Goal: Information Seeking & Learning: Learn about a topic

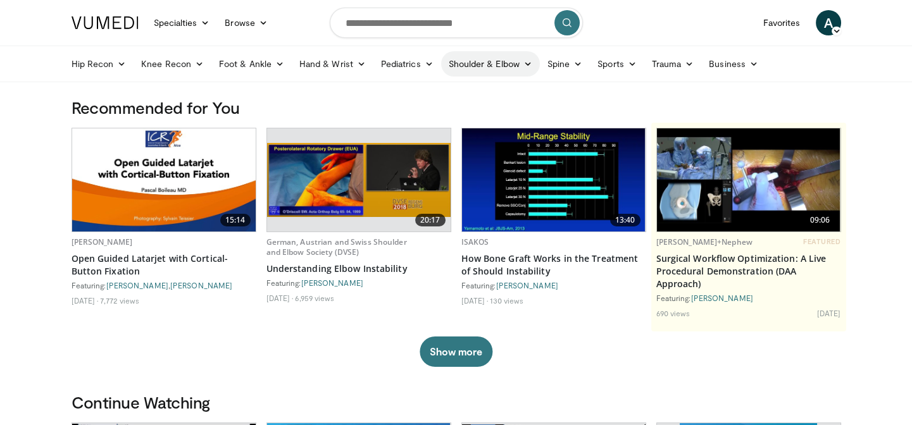
click at [477, 58] on link "Shoulder & Elbow" at bounding box center [490, 63] width 99 height 25
click at [474, 66] on link "Shoulder & Elbow" at bounding box center [490, 63] width 99 height 25
click at [429, 110] on link "Shoulder" at bounding box center [463, 114] width 151 height 20
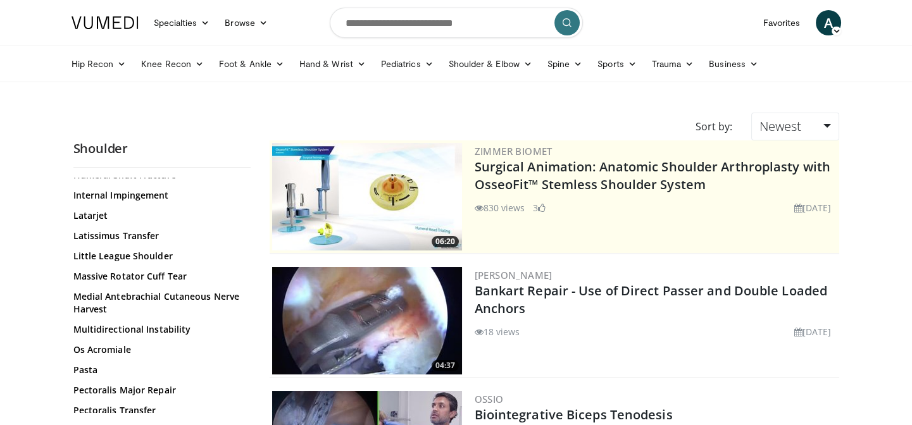
scroll to position [747, 0]
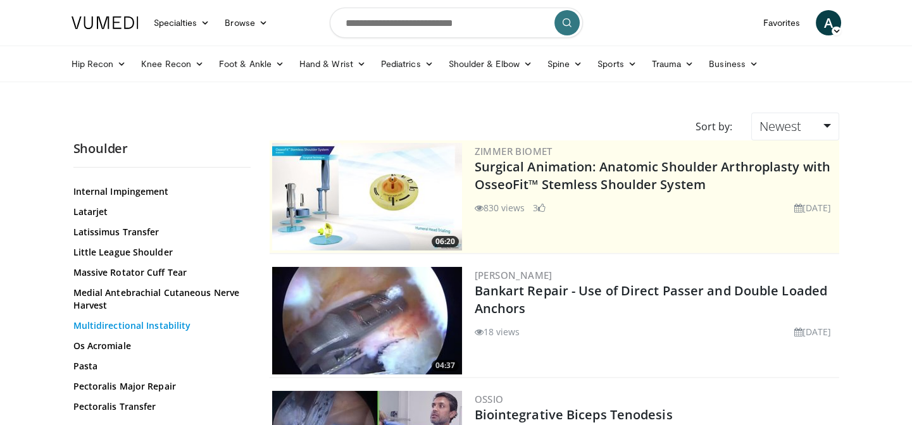
click at [157, 323] on link "Multidirectional Instability" at bounding box center [158, 325] width 171 height 13
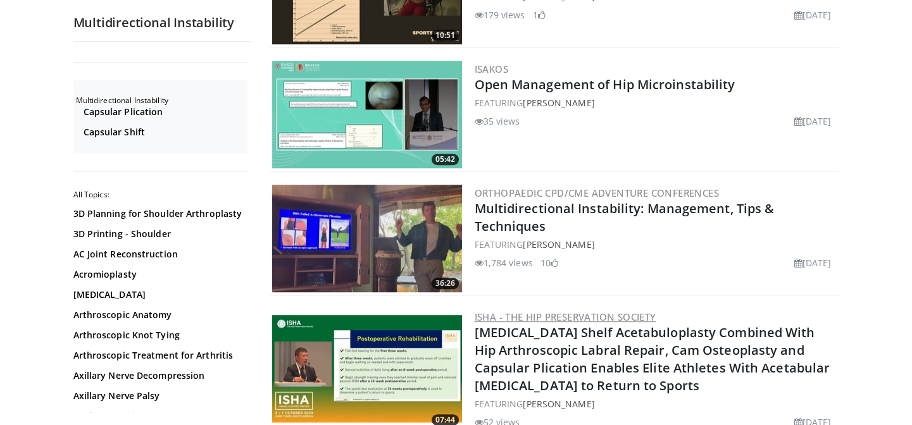
scroll to position [1725, 0]
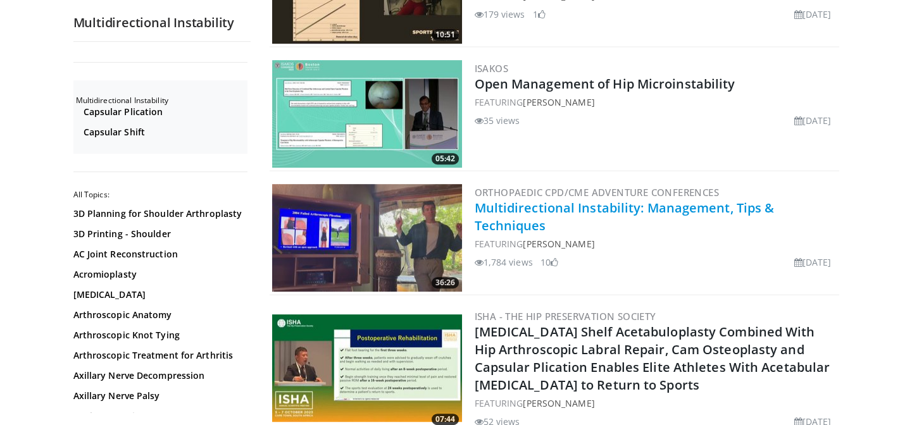
click at [588, 209] on link "Multidirectional Instability: Management, Tips & Techniques" at bounding box center [624, 216] width 300 height 35
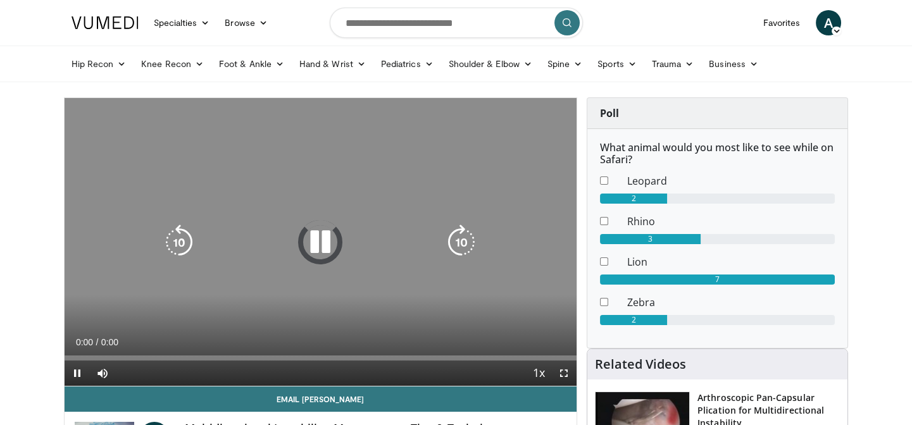
scroll to position [57, 0]
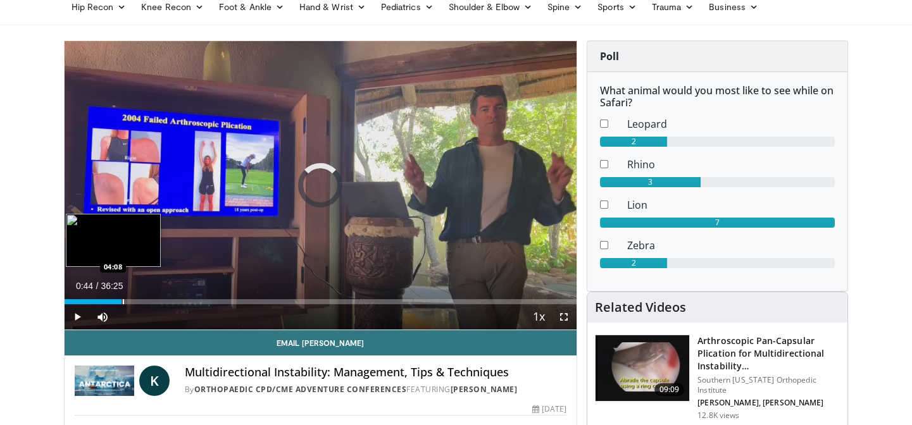
click at [123, 303] on div "Progress Bar" at bounding box center [123, 301] width 1 height 5
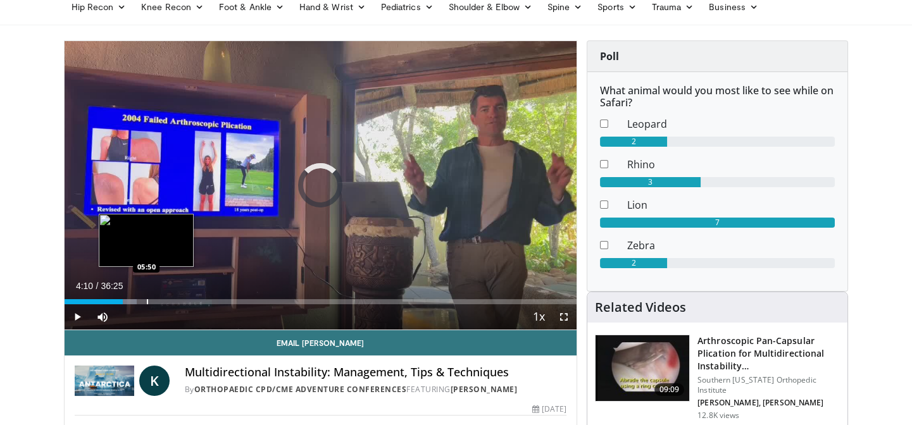
click at [147, 300] on div "Progress Bar" at bounding box center [147, 301] width 1 height 5
click at [172, 302] on div "Progress Bar" at bounding box center [172, 301] width 1 height 5
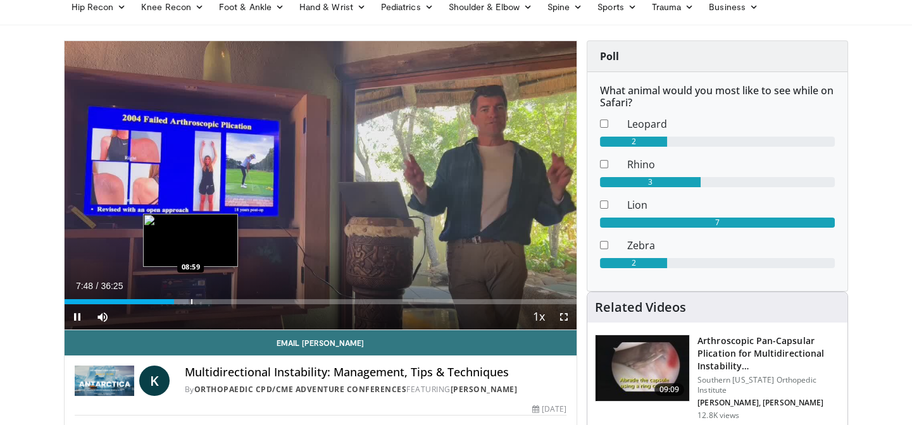
click at [191, 299] on div "Progress Bar" at bounding box center [191, 301] width 1 height 5
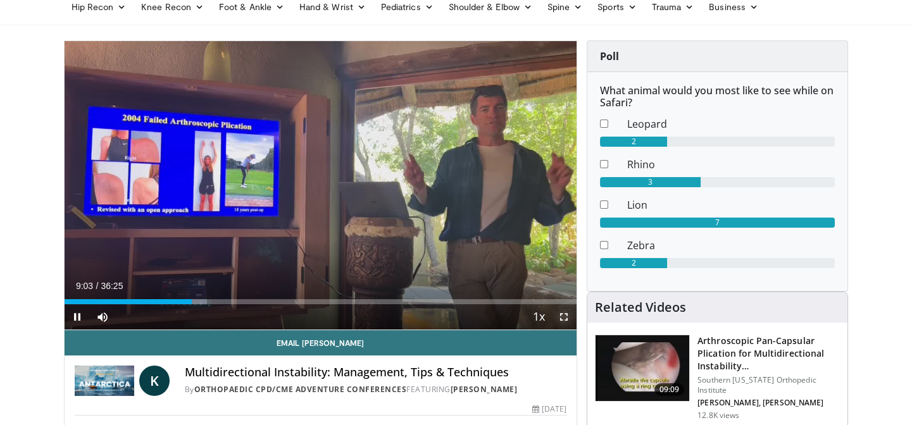
click at [561, 313] on span "Video Player" at bounding box center [563, 316] width 25 height 25
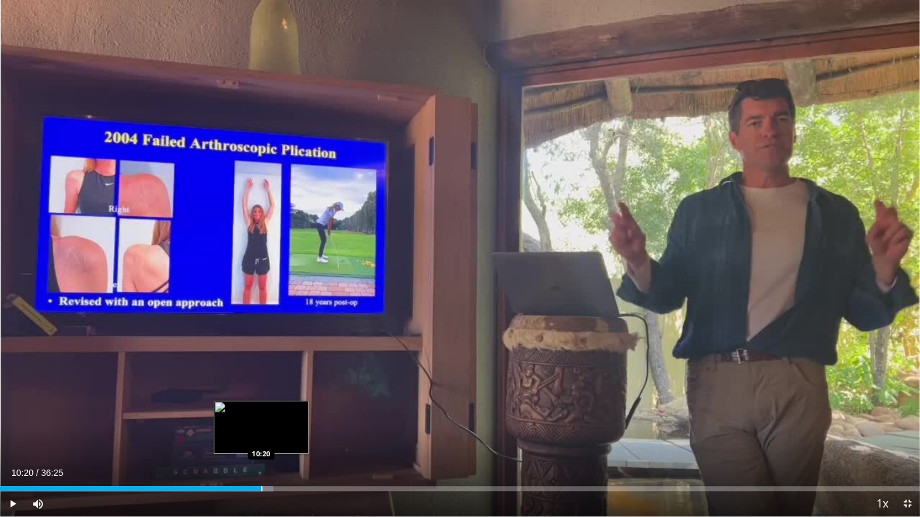
click at [261, 424] on div "Loaded : 29.69% 10:20 10:20" at bounding box center [460, 486] width 920 height 12
click at [286, 424] on div "Loaded : 31.52% 10:27 11:20" at bounding box center [460, 486] width 920 height 12
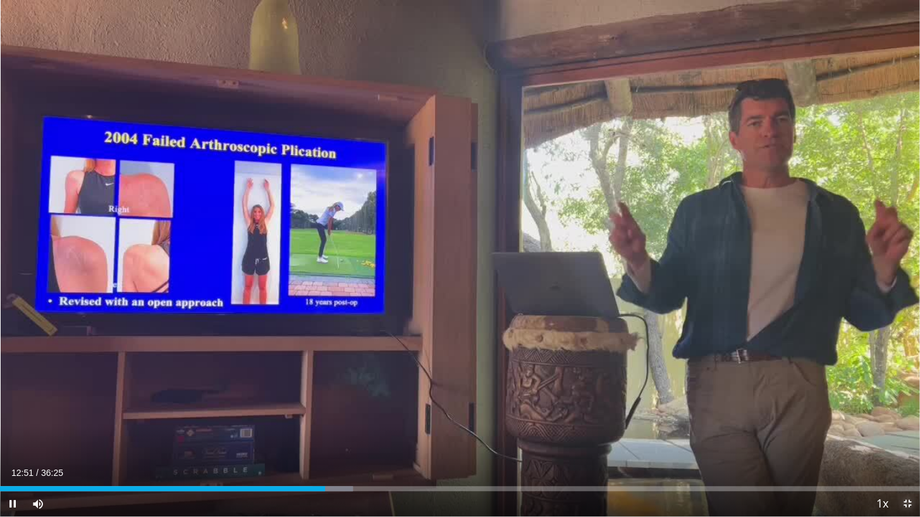
click at [905, 424] on span "Video Player" at bounding box center [907, 504] width 25 height 25
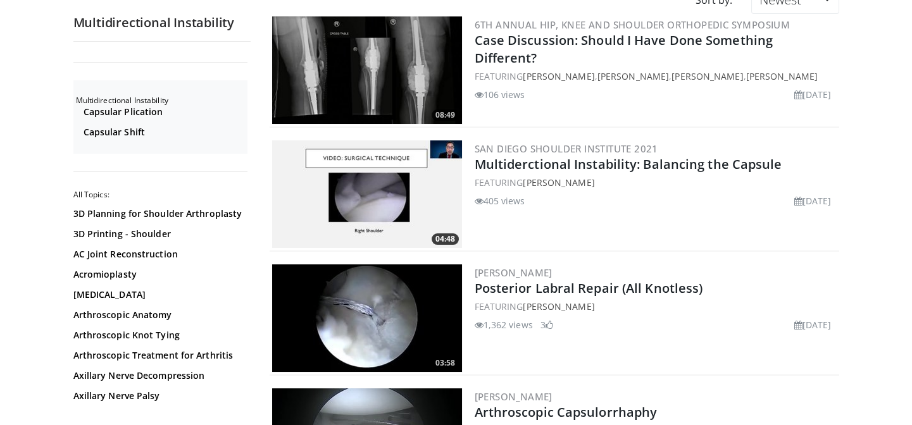
scroll to position [115, 0]
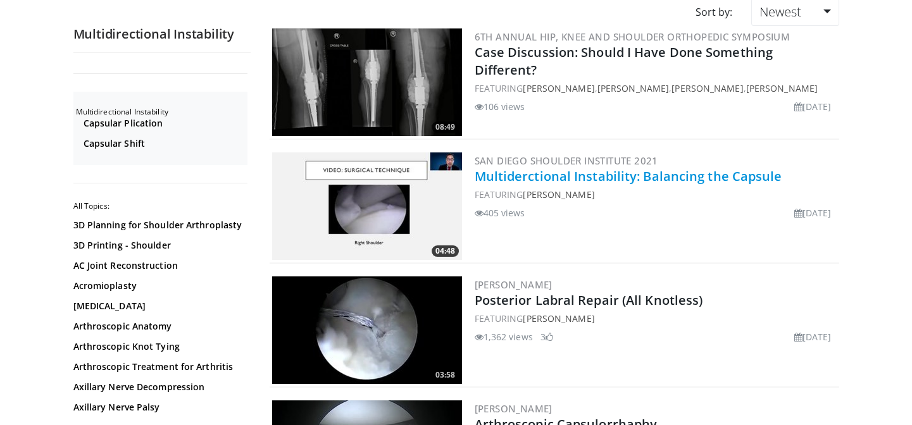
click at [580, 175] on link "Multiderctional Instability: Balancing the Capsule" at bounding box center [627, 176] width 307 height 17
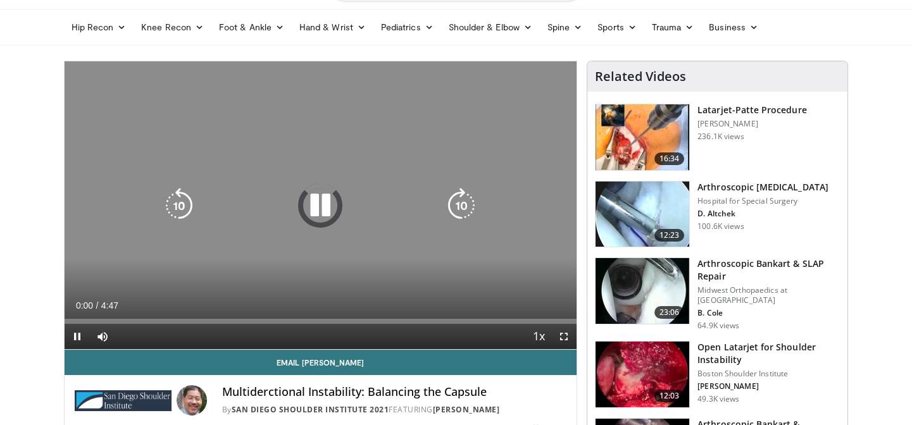
scroll to position [57, 0]
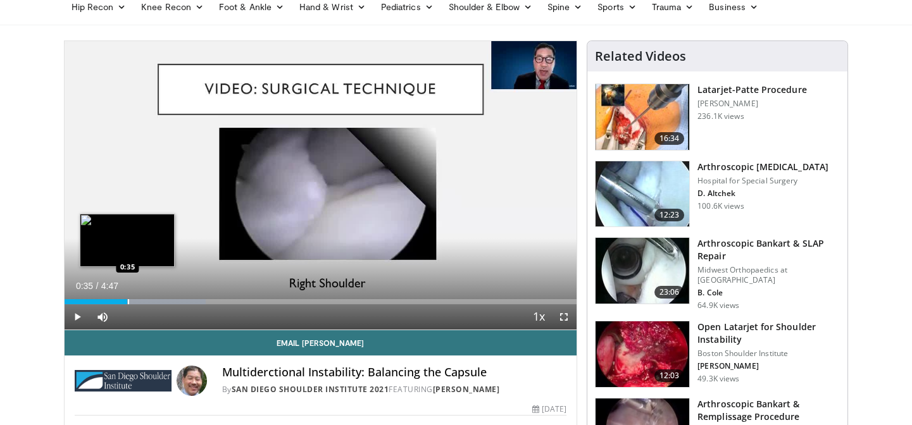
click at [128, 302] on div "Progress Bar" at bounding box center [128, 301] width 1 height 5
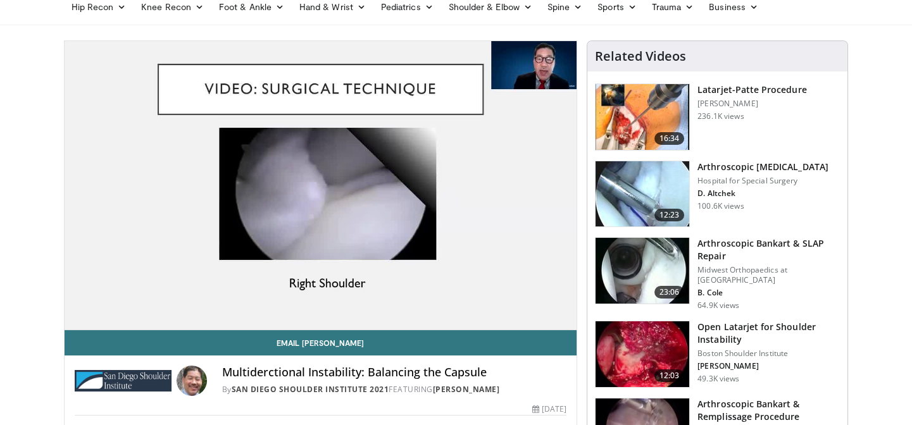
click at [141, 298] on video-js "**********" at bounding box center [321, 185] width 512 height 289
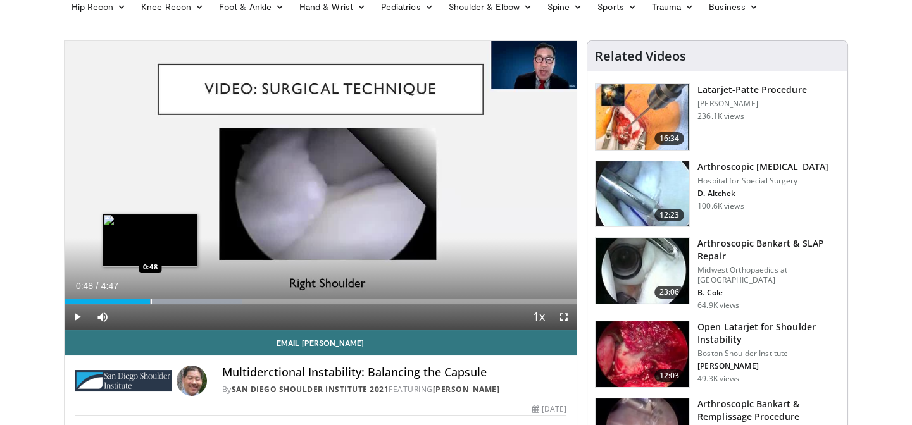
click at [151, 299] on div "Progress Bar" at bounding box center [151, 301] width 1 height 5
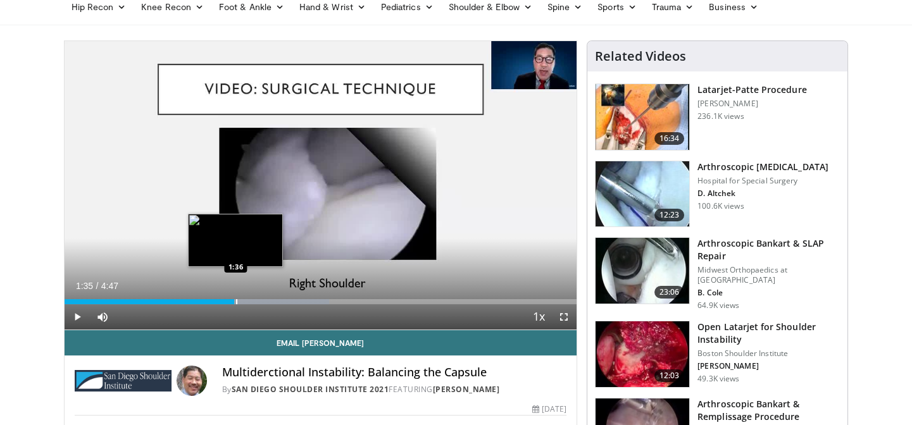
click at [234, 302] on div "Loaded : 51.68% 1:35 1:36" at bounding box center [321, 301] width 512 height 5
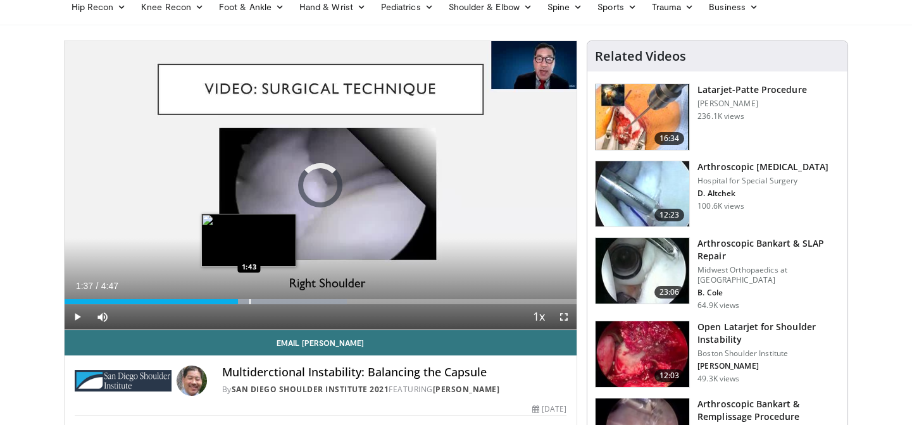
click at [249, 301] on div "Progress Bar" at bounding box center [249, 301] width 1 height 5
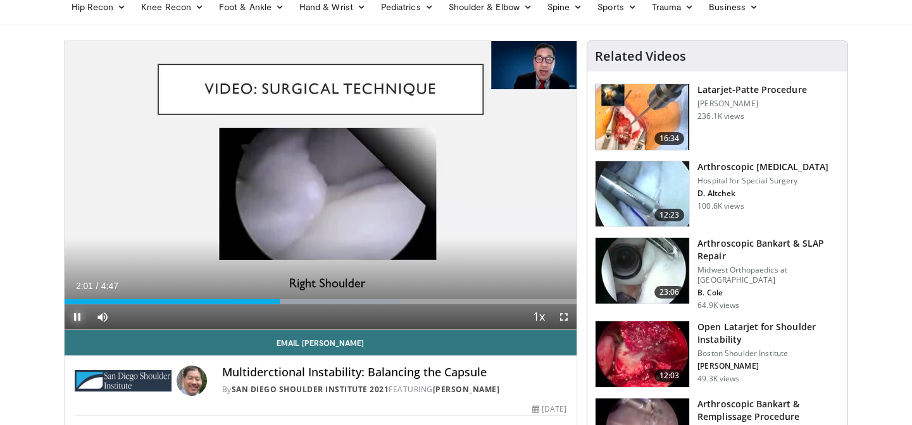
click at [75, 314] on span "Video Player" at bounding box center [77, 316] width 25 height 25
click at [76, 318] on span "Video Player" at bounding box center [77, 316] width 25 height 25
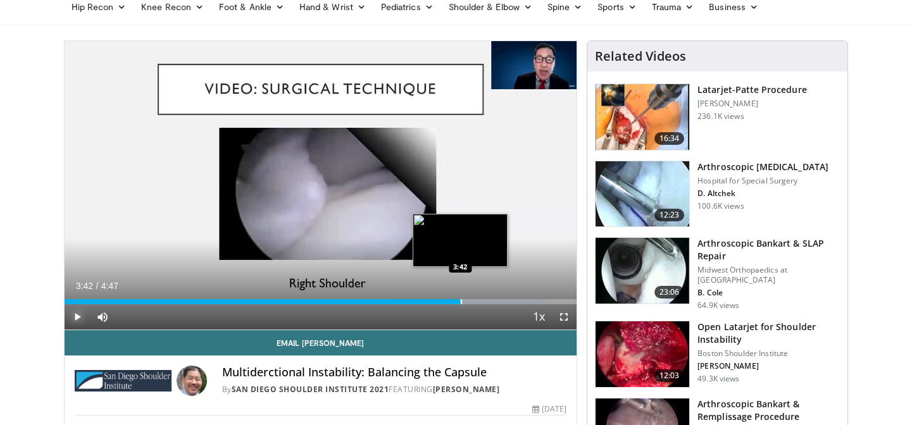
click at [461, 302] on div "Progress Bar" at bounding box center [461, 301] width 1 height 5
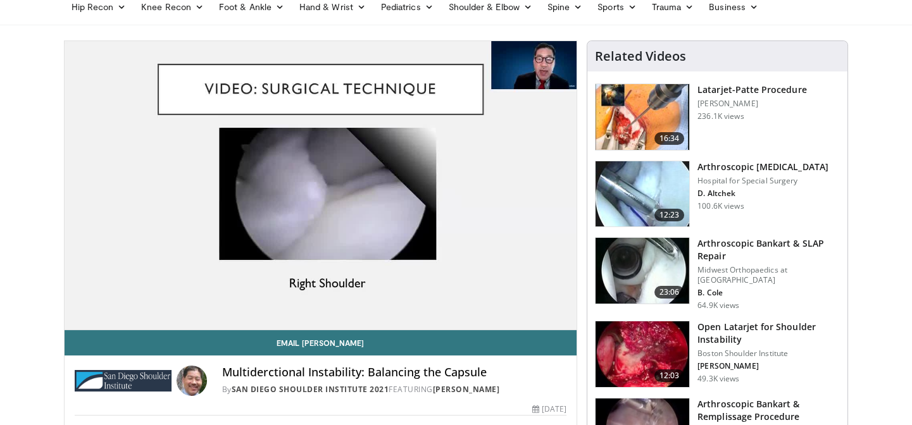
click at [476, 297] on video-js "**********" at bounding box center [321, 185] width 512 height 289
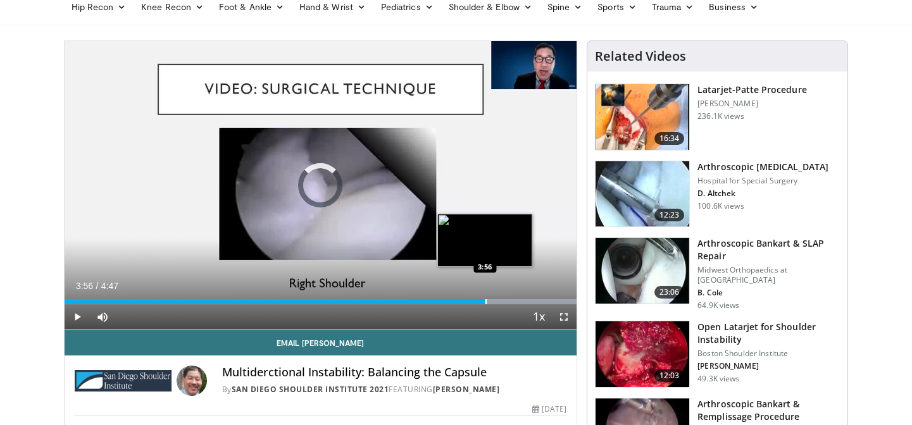
click at [485, 302] on div "Progress Bar" at bounding box center [485, 301] width 1 height 5
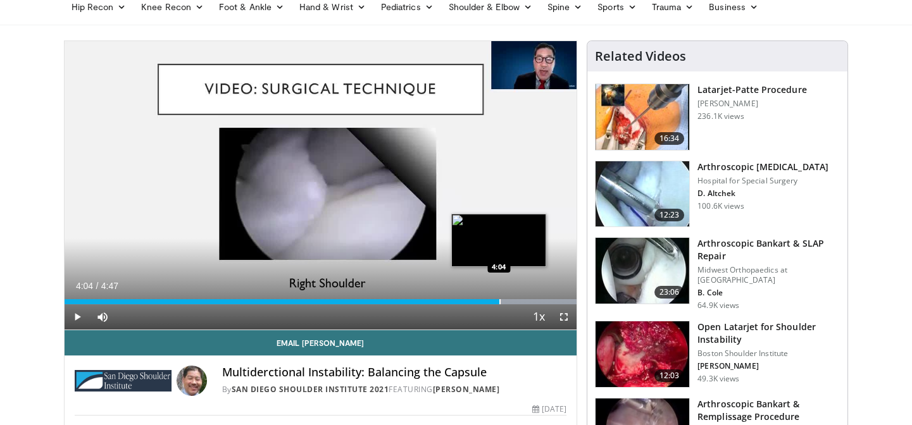
click at [499, 299] on div "Progress Bar" at bounding box center [499, 301] width 1 height 5
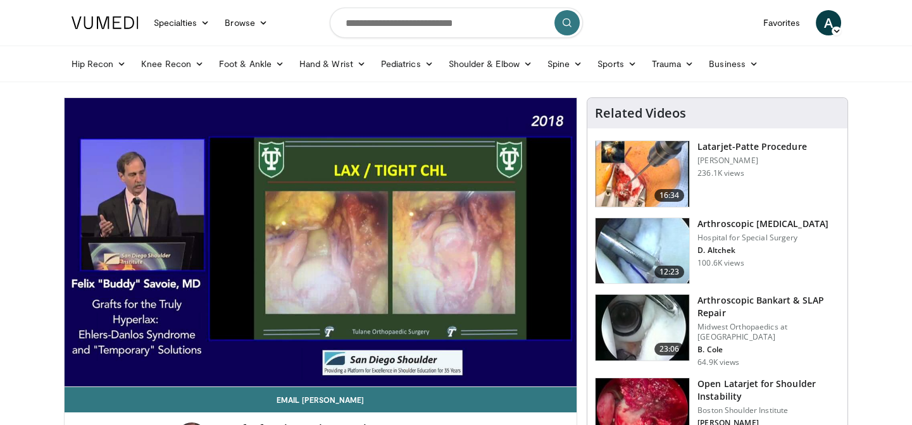
click at [89, 356] on video-js "**********" at bounding box center [321, 242] width 512 height 289
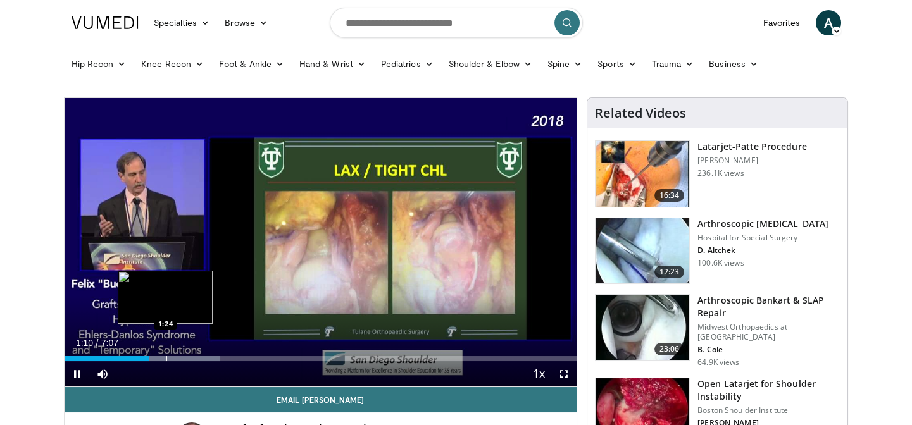
click at [166, 357] on div "Progress Bar" at bounding box center [166, 358] width 1 height 5
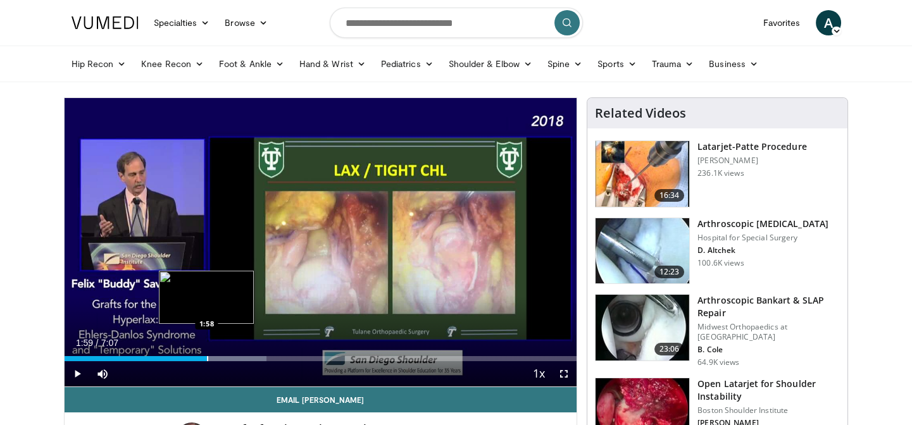
click at [207, 356] on div "Progress Bar" at bounding box center [207, 358] width 1 height 5
click at [223, 356] on div "Progress Bar" at bounding box center [223, 358] width 1 height 5
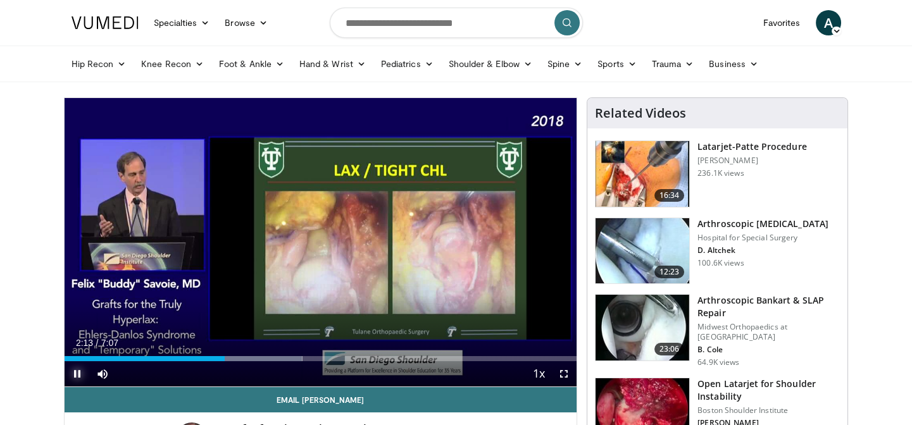
click at [74, 369] on span "Video Player" at bounding box center [77, 373] width 25 height 25
click at [76, 374] on span "Video Player" at bounding box center [77, 373] width 25 height 25
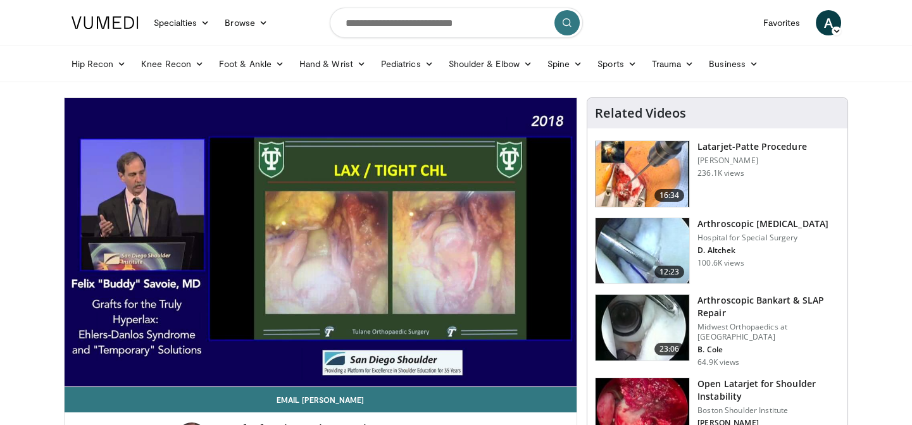
click at [237, 358] on div "10 seconds Tap to unmute" at bounding box center [321, 242] width 512 height 288
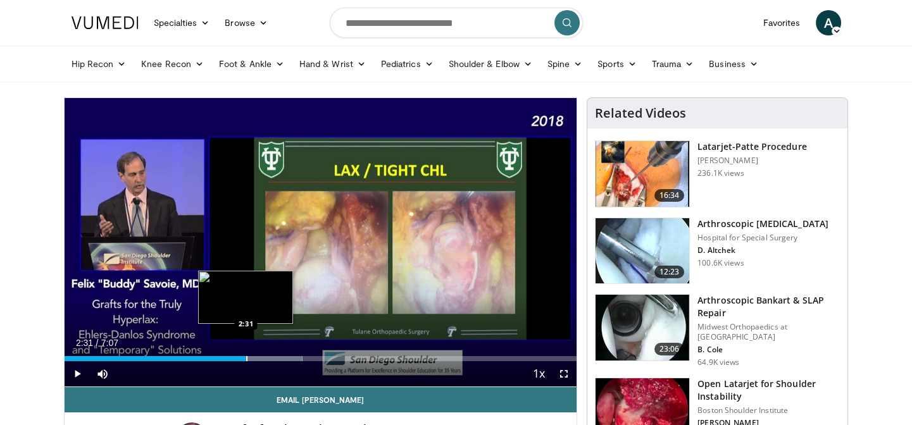
click at [246, 356] on div "Progress Bar" at bounding box center [246, 358] width 1 height 5
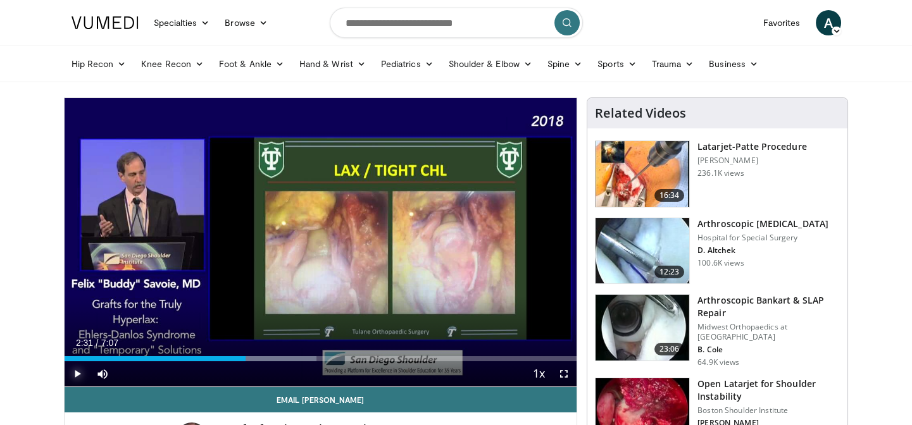
click at [75, 370] on span "Video Player" at bounding box center [77, 373] width 25 height 25
click at [267, 357] on div "Progress Bar" at bounding box center [267, 358] width 1 height 5
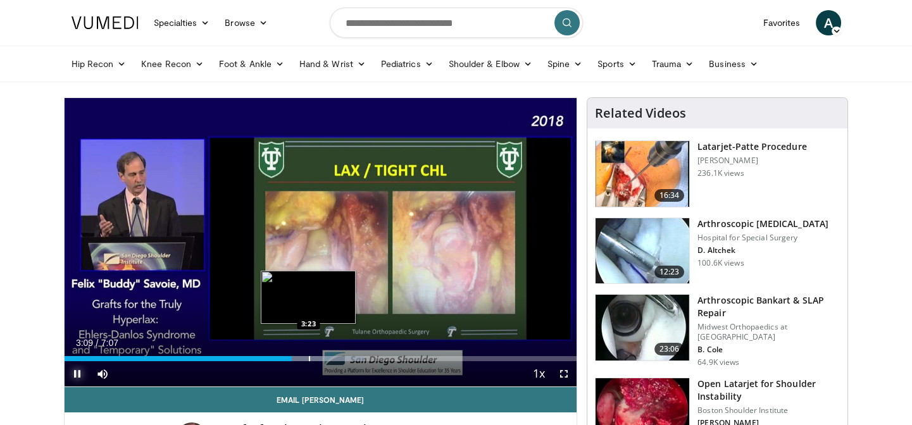
click at [309, 359] on div "Progress Bar" at bounding box center [309, 358] width 1 height 5
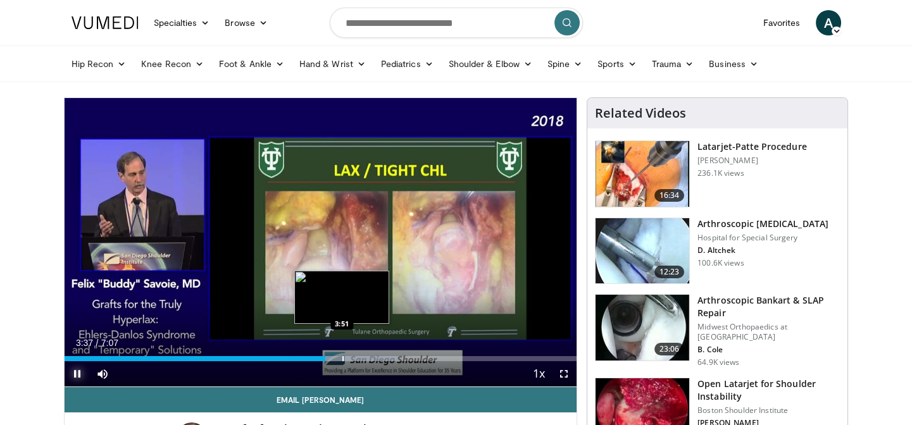
click at [342, 356] on div "Progress Bar" at bounding box center [342, 358] width 1 height 5
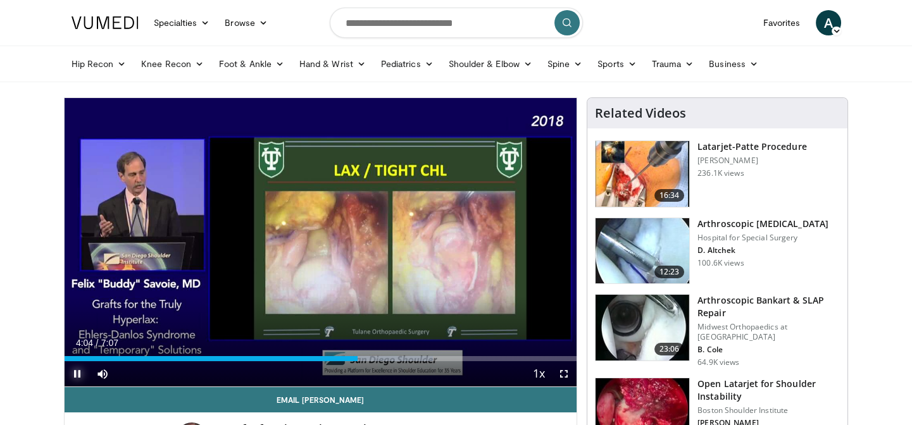
click at [76, 373] on span "Video Player" at bounding box center [77, 373] width 25 height 25
click at [73, 376] on span "Video Player" at bounding box center [77, 373] width 25 height 25
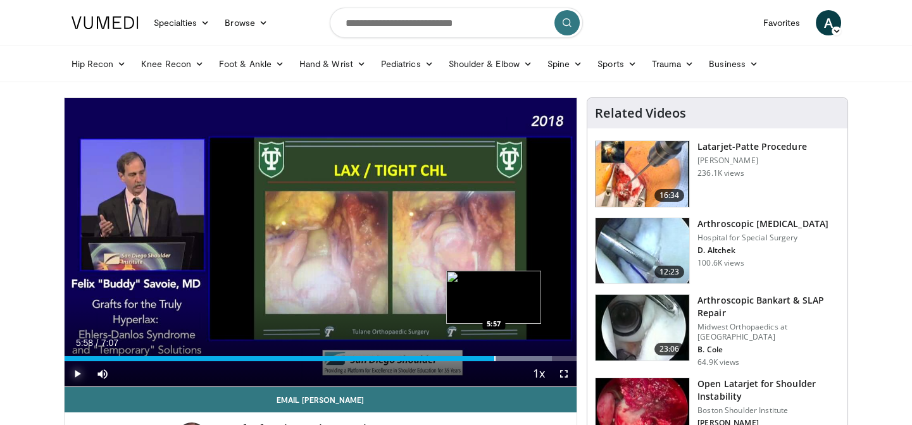
click at [494, 359] on div "Progress Bar" at bounding box center [494, 358] width 1 height 5
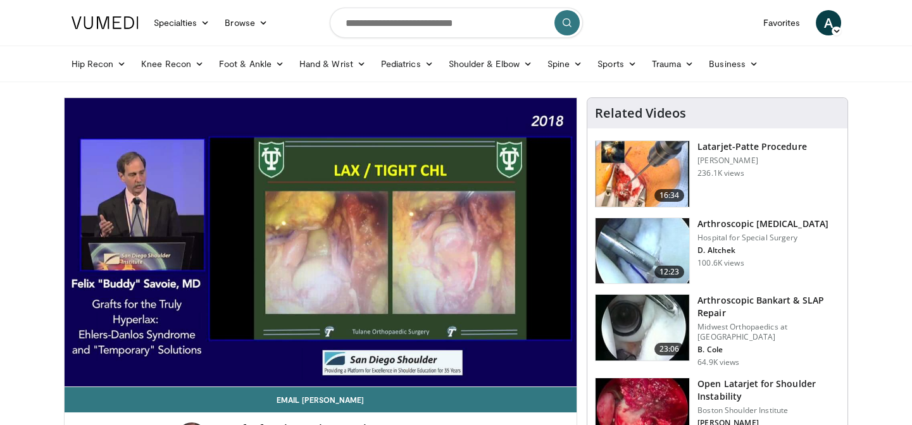
click at [507, 359] on div "10 seconds Tap to unmute" at bounding box center [321, 242] width 512 height 288
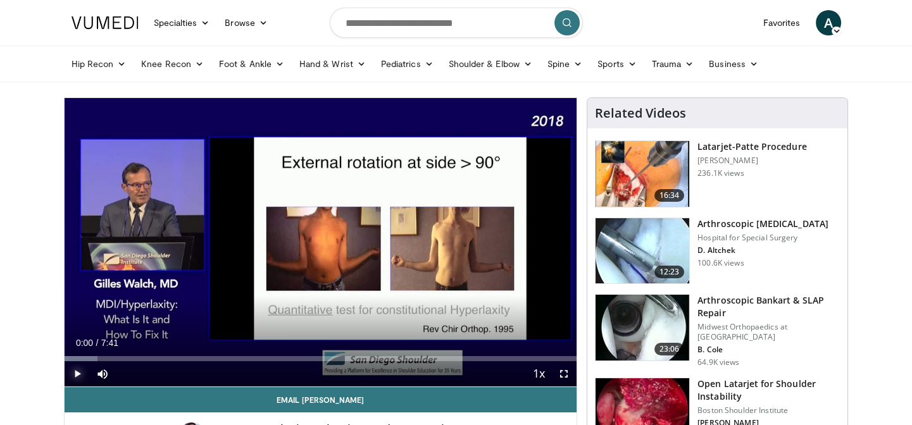
click at [75, 372] on span "Video Player" at bounding box center [77, 373] width 25 height 25
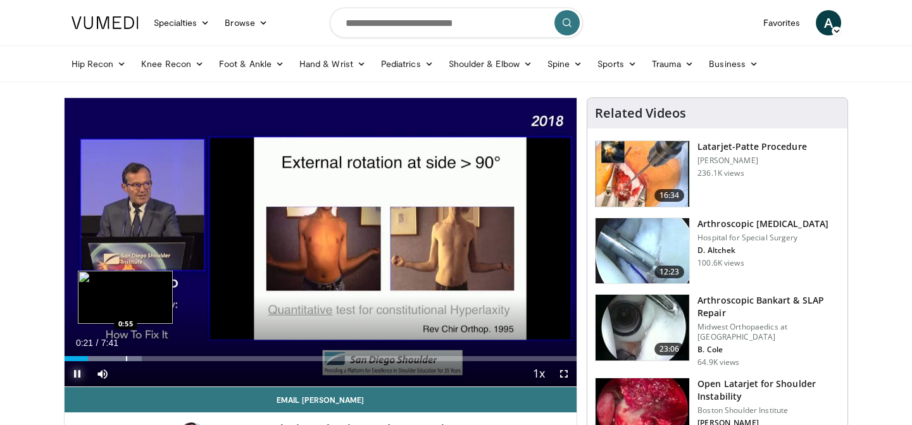
click at [126, 357] on div "Progress Bar" at bounding box center [126, 358] width 1 height 5
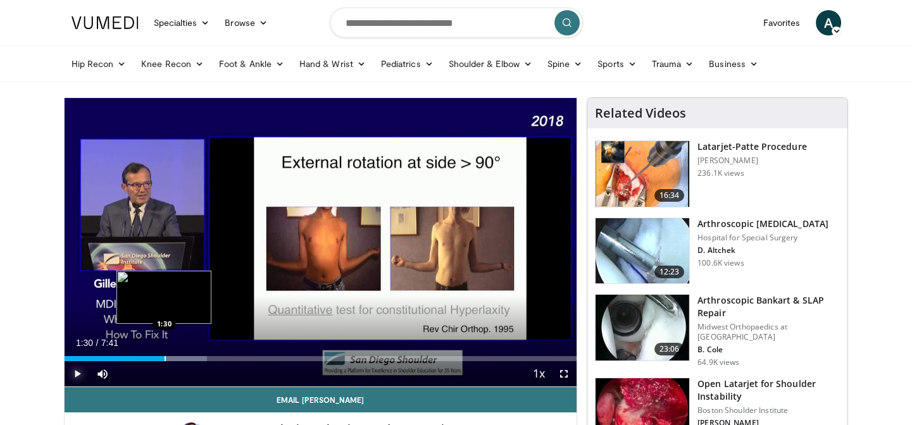
click at [164, 356] on div "Progress Bar" at bounding box center [164, 358] width 1 height 5
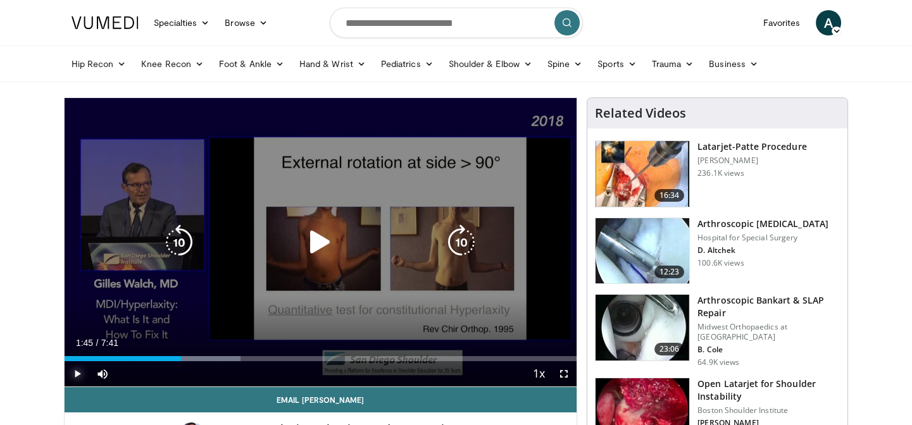
click at [0, 0] on div "Progress Bar" at bounding box center [0, 0] width 0 height 0
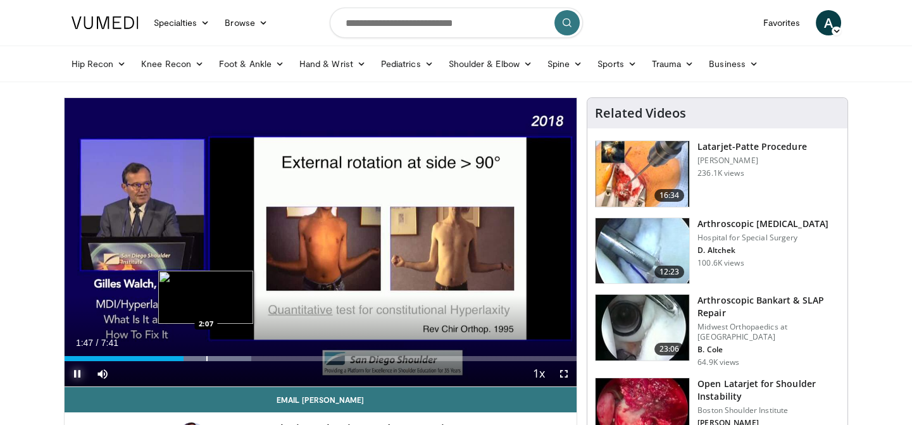
click at [206, 354] on div "Loaded : 36.50% 1:47 2:07" at bounding box center [321, 355] width 512 height 12
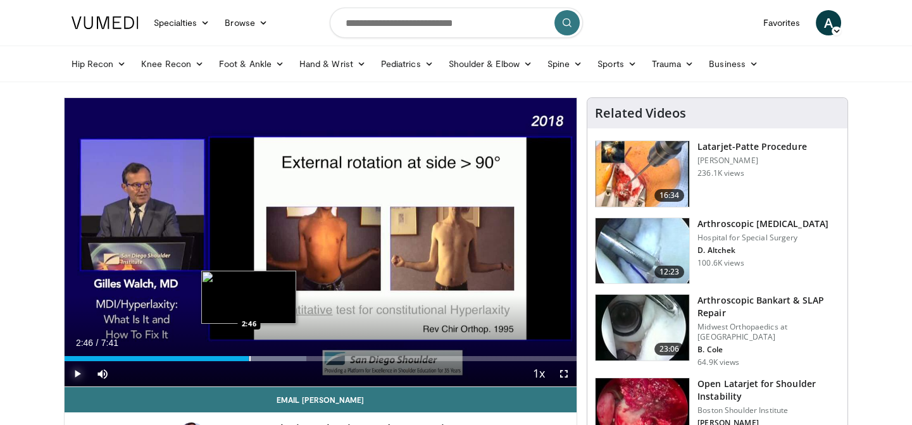
click at [249, 353] on div "Loaded : 47.23% 2:46 2:46" at bounding box center [321, 355] width 512 height 12
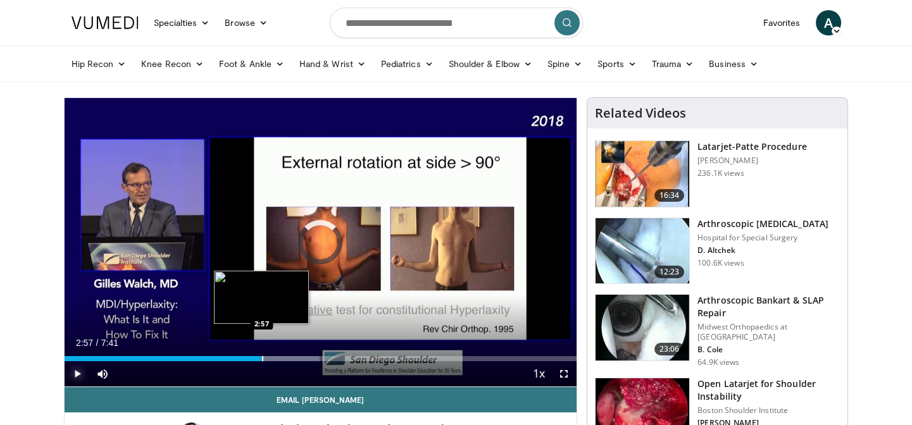
click at [262, 356] on div "Progress Bar" at bounding box center [262, 358] width 1 height 5
click at [274, 357] on div "Progress Bar" at bounding box center [274, 358] width 1 height 5
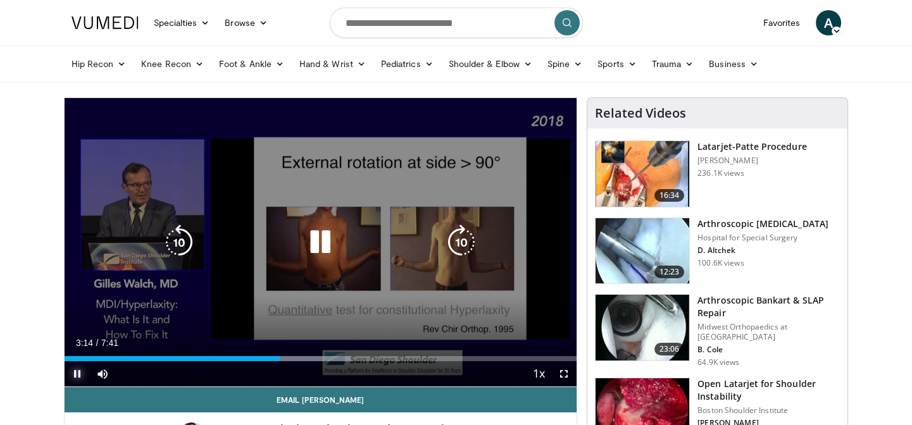
click at [290, 357] on div "Progress Bar" at bounding box center [297, 358] width 106 height 5
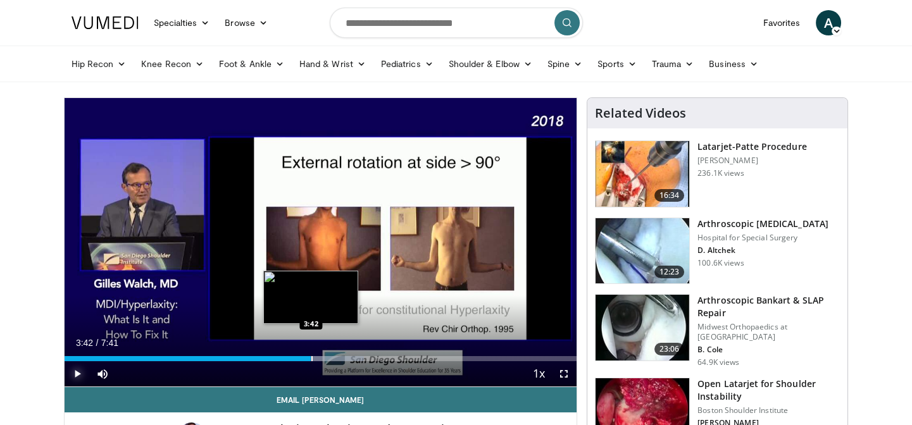
click at [311, 357] on div "Progress Bar" at bounding box center [311, 358] width 1 height 5
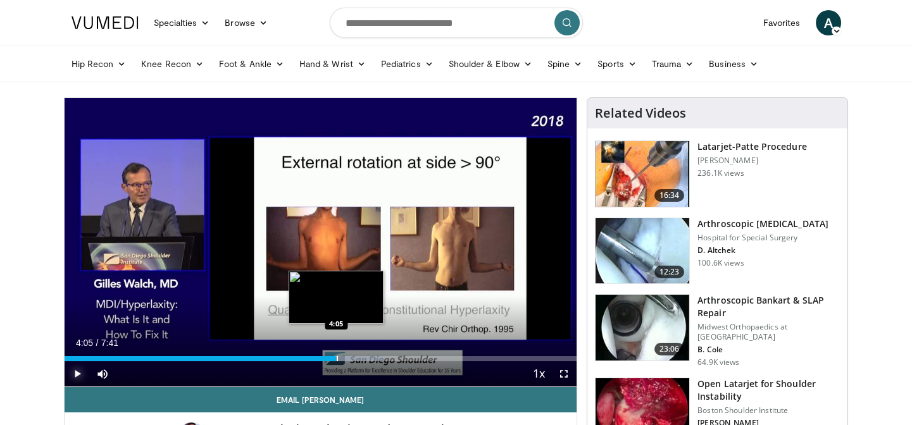
click at [337, 359] on div "Progress Bar" at bounding box center [337, 358] width 1 height 5
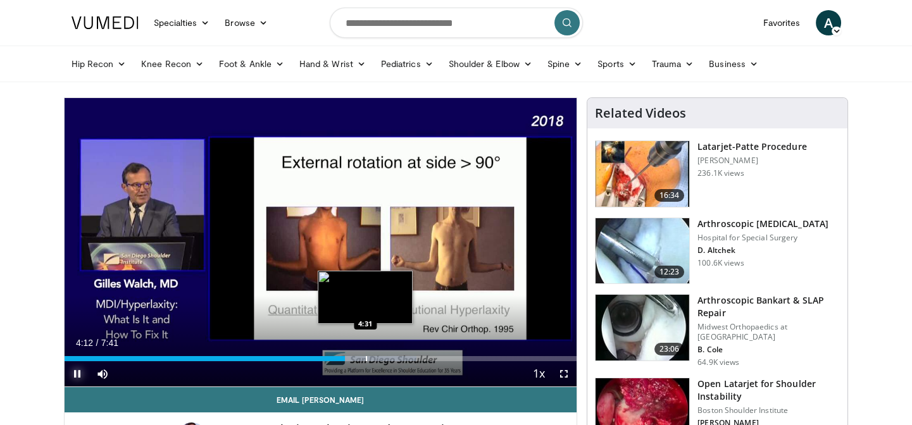
click at [366, 359] on div "Progress Bar" at bounding box center [366, 358] width 1 height 5
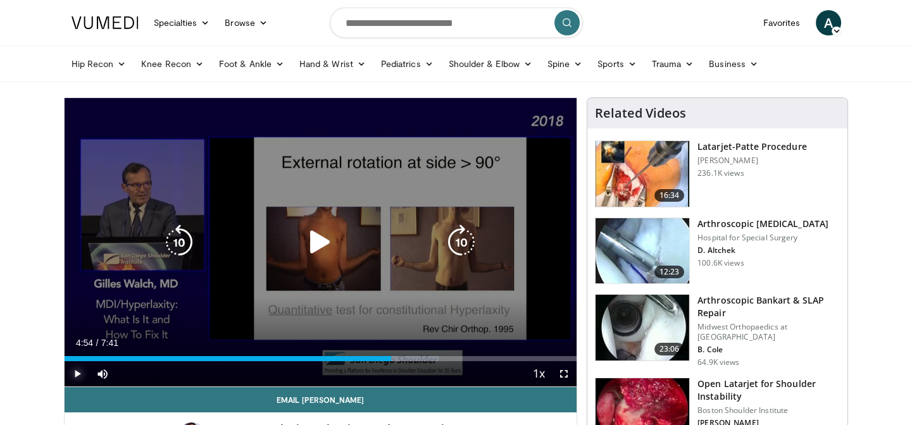
click at [391, 354] on div "Loaded : 73.01% 4:54 4:54" at bounding box center [321, 355] width 512 height 12
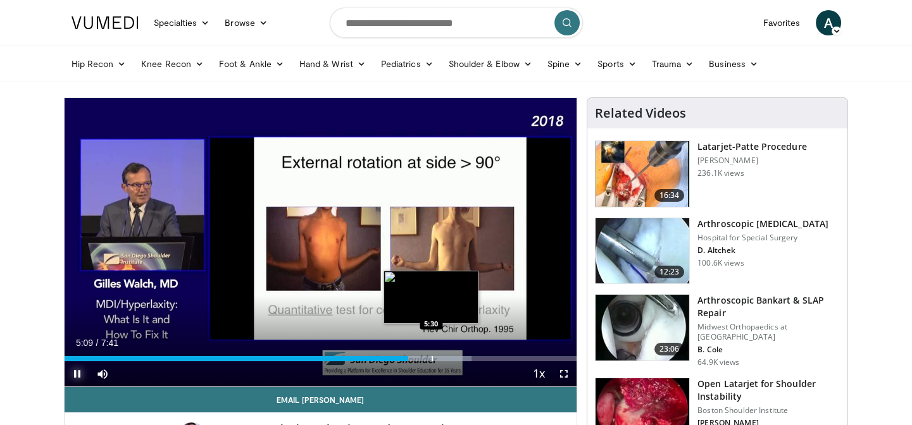
click at [431, 354] on div "Loaded : 79.45% 5:09 5:30" at bounding box center [321, 355] width 512 height 12
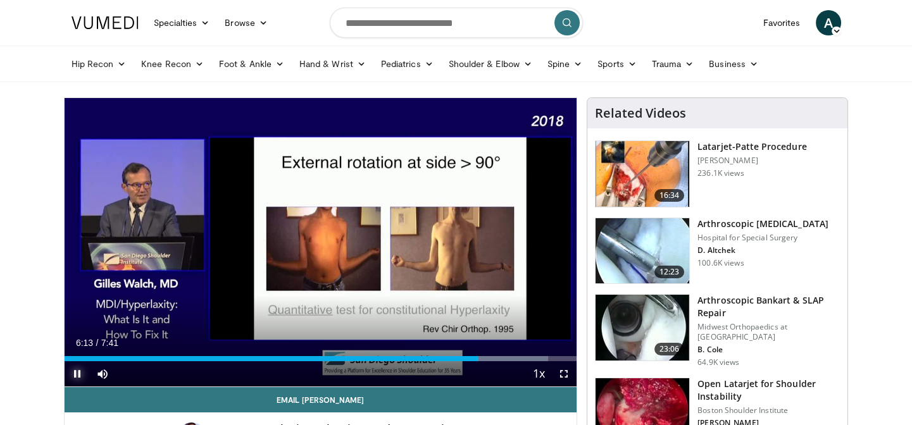
drag, startPoint x: 72, startPoint y: 372, endPoint x: 74, endPoint y: 379, distance: 7.2
click at [74, 373] on span "Video Player" at bounding box center [77, 373] width 25 height 25
click at [73, 374] on span "Video Player" at bounding box center [77, 373] width 25 height 25
click at [78, 372] on span "Video Player" at bounding box center [77, 373] width 25 height 25
click at [78, 371] on span "Video Player" at bounding box center [77, 373] width 25 height 25
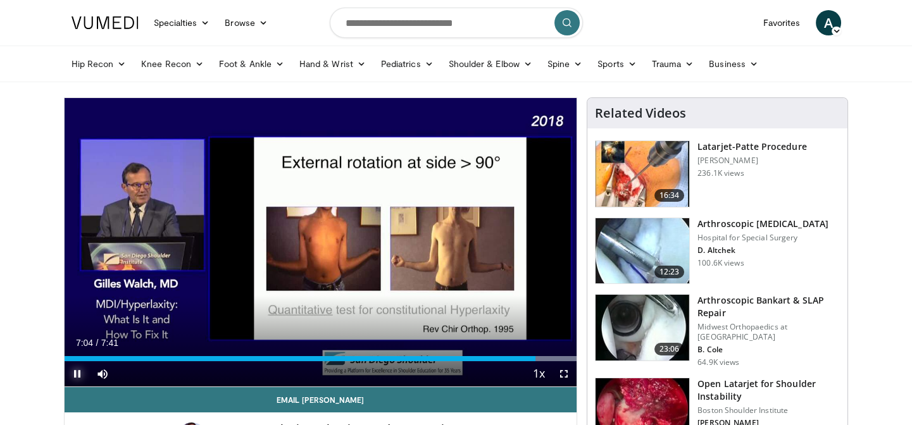
drag, startPoint x: 78, startPoint y: 373, endPoint x: 79, endPoint y: 382, distance: 8.9
click at [78, 378] on span "Video Player" at bounding box center [77, 373] width 25 height 25
click at [72, 373] on span "Video Player" at bounding box center [77, 373] width 25 height 25
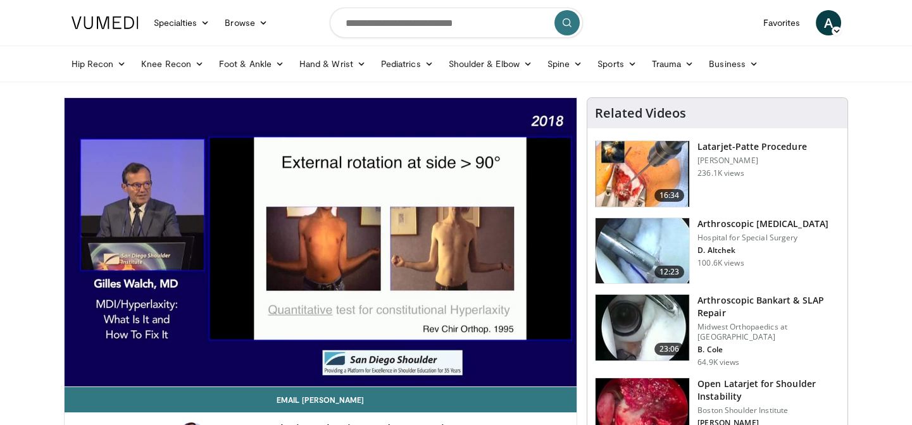
drag, startPoint x: 34, startPoint y: 0, endPoint x: 275, endPoint y: 39, distance: 244.2
click at [275, 39] on nav "Specialties Adult & Family Medicine Allergy, [MEDICAL_DATA], Immunology Anesthe…" at bounding box center [456, 23] width 784 height 46
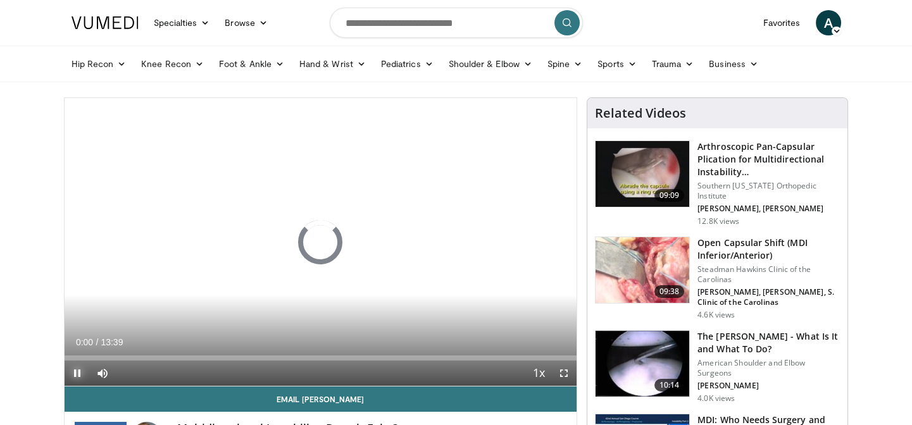
click at [75, 375] on span "Video Player" at bounding box center [77, 373] width 25 height 25
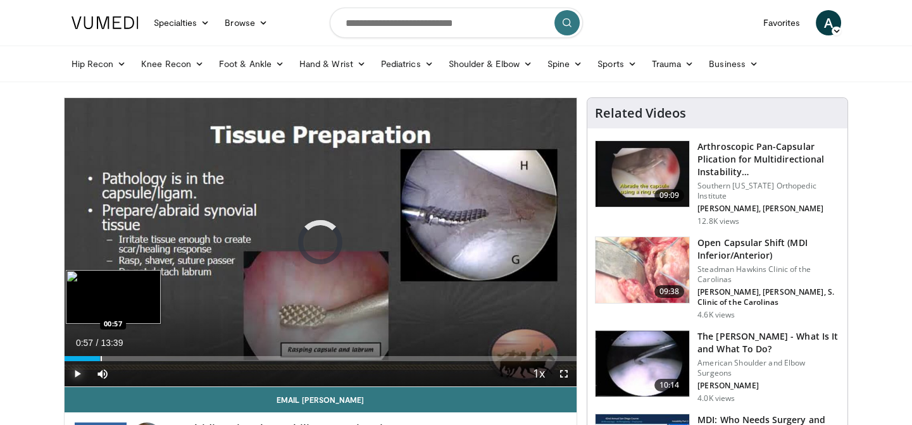
click at [101, 359] on div "Progress Bar" at bounding box center [101, 358] width 1 height 5
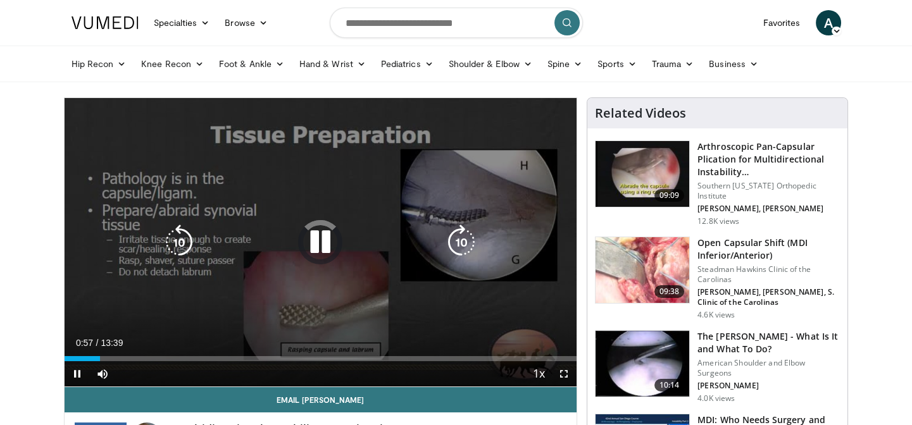
click at [115, 356] on video-js "**********" at bounding box center [321, 242] width 512 height 289
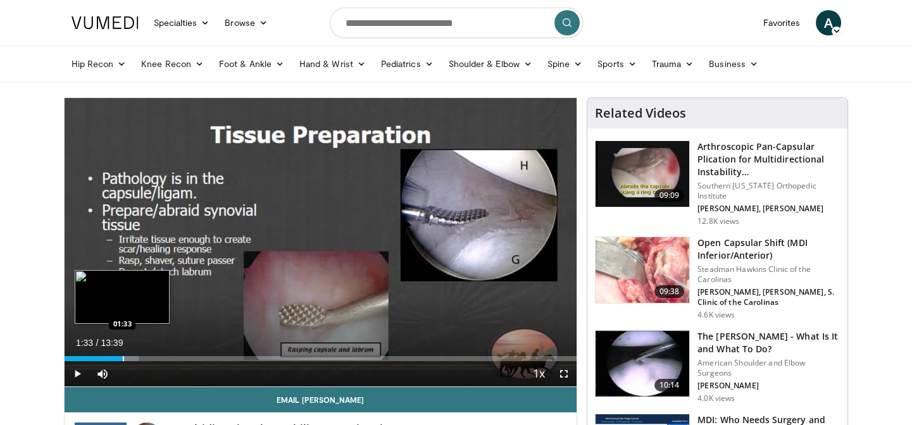
click at [123, 359] on div "Progress Bar" at bounding box center [123, 358] width 1 height 5
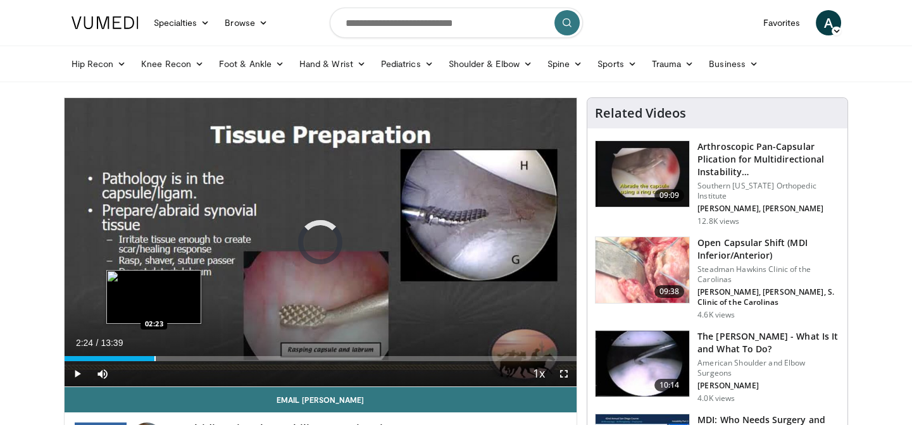
click at [154, 359] on div "Progress Bar" at bounding box center [154, 358] width 1 height 5
click at [176, 357] on div "Progress Bar" at bounding box center [176, 358] width 1 height 5
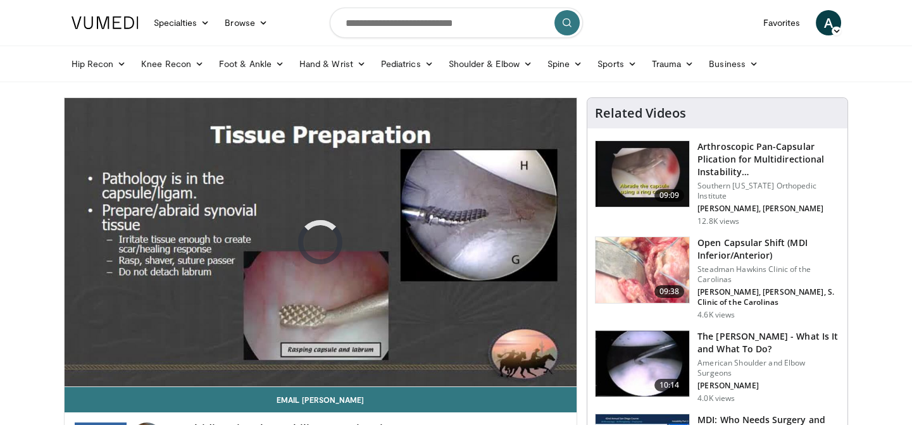
click at [188, 357] on video-js "**********" at bounding box center [321, 242] width 512 height 289
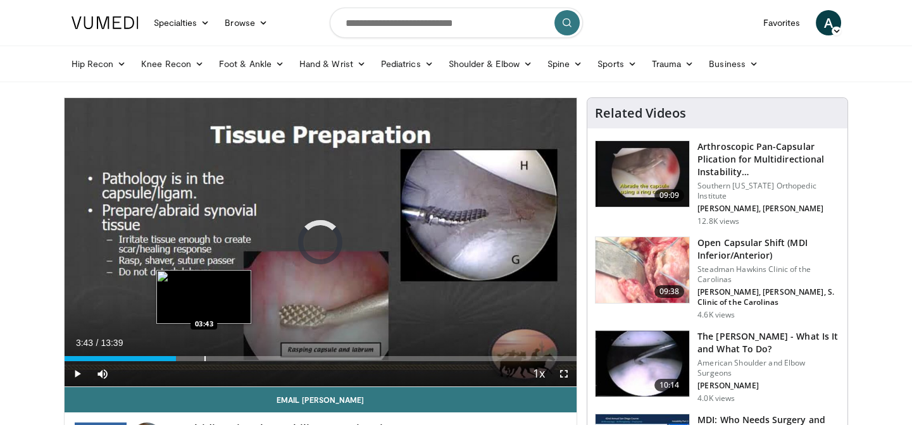
click at [204, 354] on div "Loaded : 21.76% 03:43 03:43" at bounding box center [321, 355] width 512 height 12
click at [223, 357] on div "Progress Bar" at bounding box center [223, 358] width 1 height 5
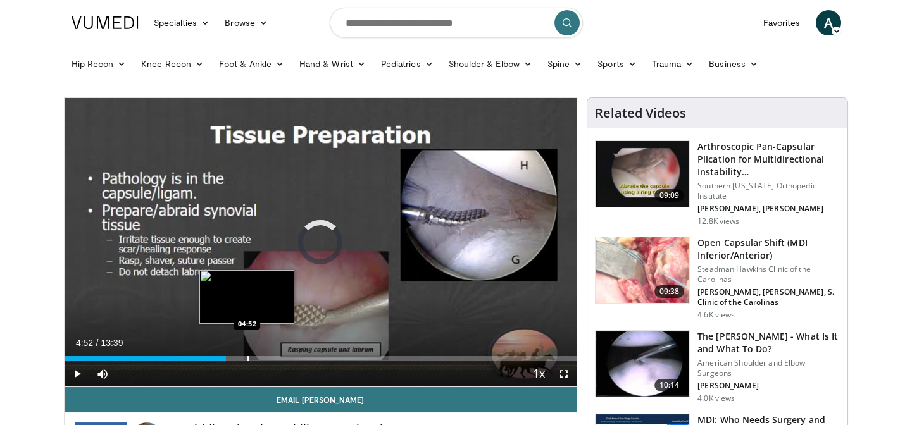
click at [247, 356] on div "Progress Bar" at bounding box center [247, 358] width 1 height 5
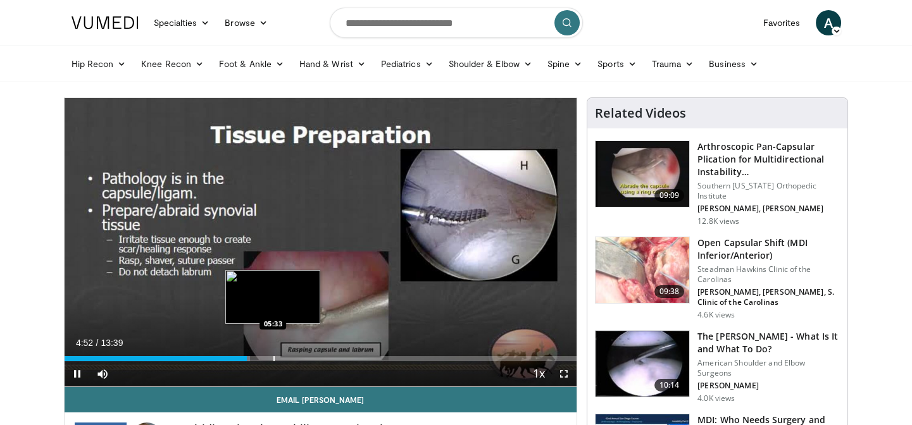
click at [273, 354] on div "Loaded : 36.26% 04:52 05:33" at bounding box center [321, 355] width 512 height 12
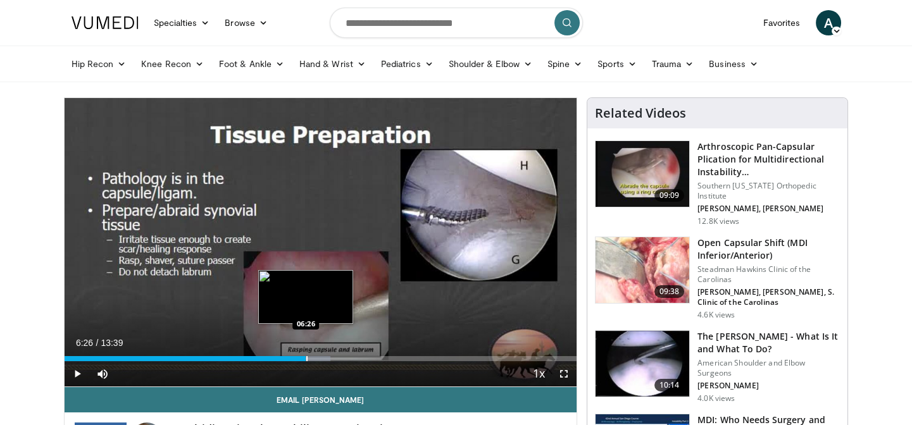
click at [306, 359] on div "Progress Bar" at bounding box center [306, 358] width 1 height 5
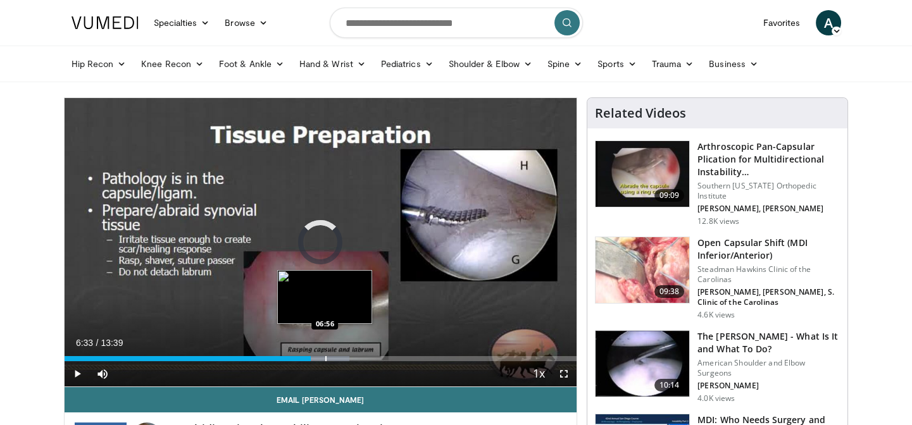
click at [325, 356] on div "Progress Bar" at bounding box center [325, 358] width 1 height 5
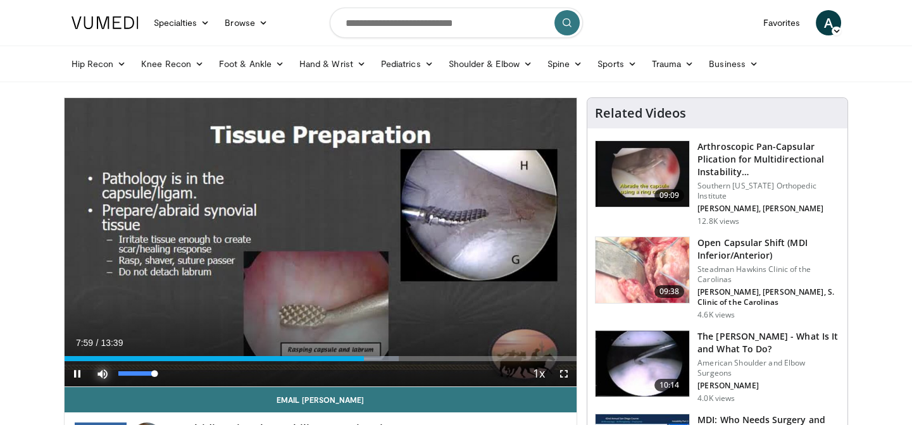
click at [106, 375] on span "Video Player" at bounding box center [102, 373] width 25 height 25
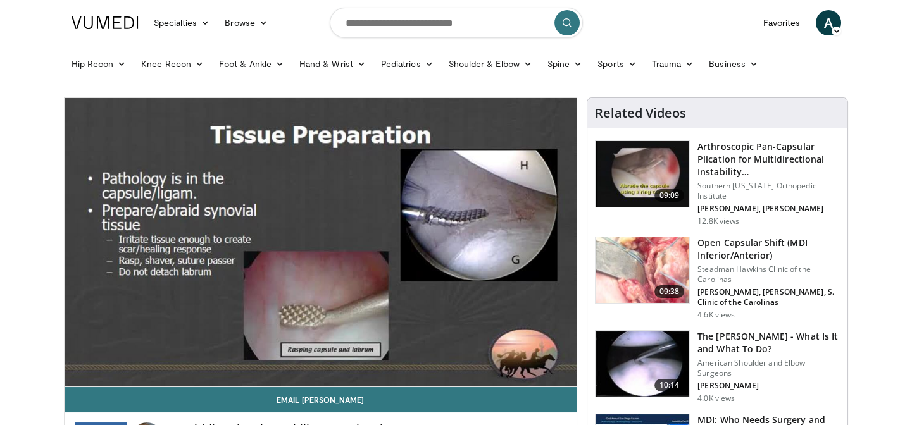
click at [106, 375] on div "10 seconds Tap to unmute" at bounding box center [321, 242] width 512 height 288
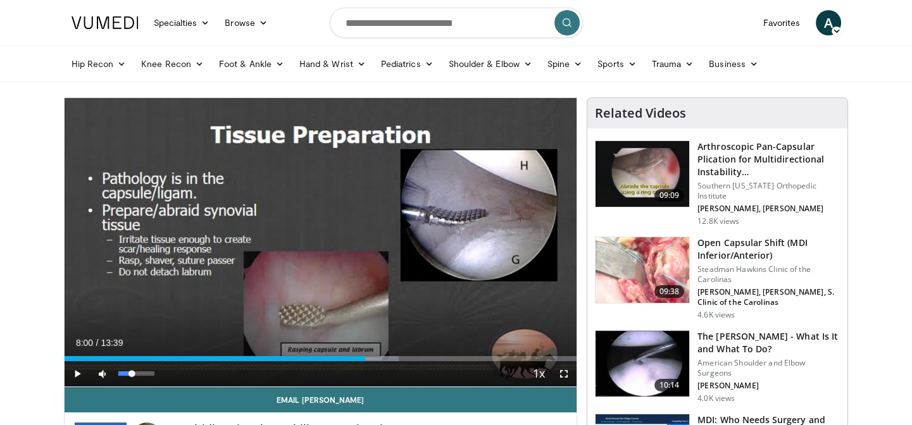
click at [132, 375] on div "39%" at bounding box center [136, 373] width 36 height 4
click at [139, 374] on div "56%" at bounding box center [136, 373] width 36 height 4
click at [75, 374] on span "Video Player" at bounding box center [77, 373] width 25 height 25
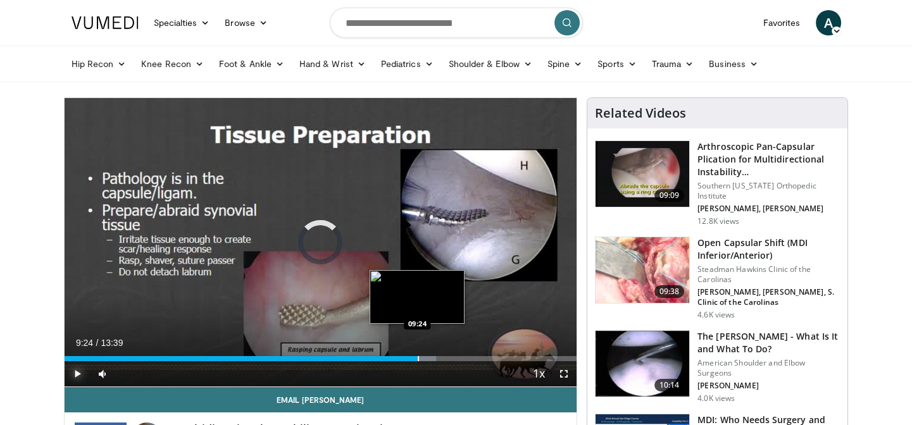
click at [417, 354] on div "Loaded : 72.52% 08:57 09:24" at bounding box center [321, 355] width 512 height 12
click at [435, 357] on div "Progress Bar" at bounding box center [435, 358] width 1 height 5
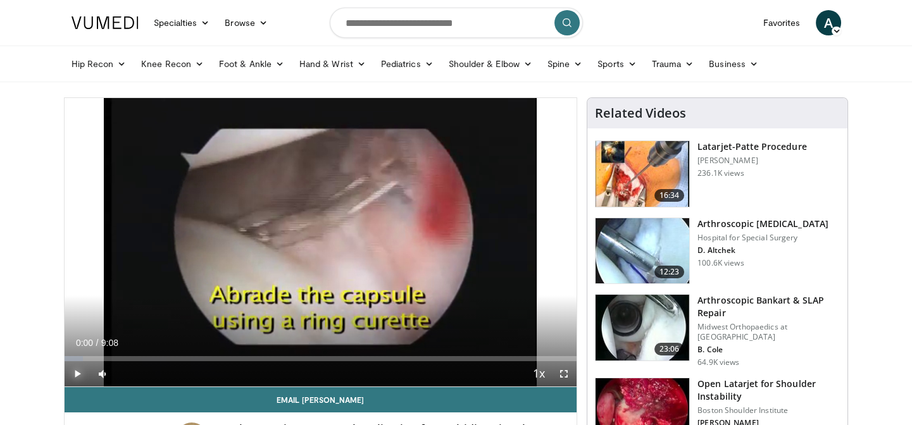
click at [77, 370] on span "Video Player" at bounding box center [77, 373] width 25 height 25
click at [75, 375] on span "Video Player" at bounding box center [77, 373] width 25 height 25
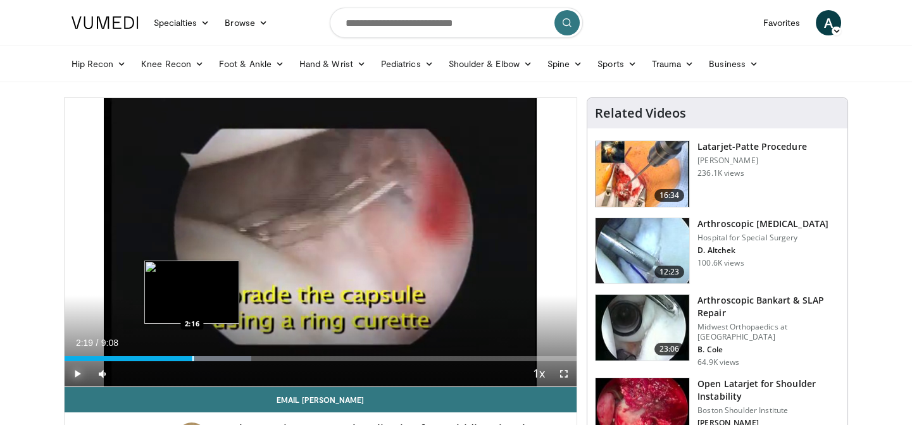
click at [192, 358] on div "Progress Bar" at bounding box center [192, 358] width 1 height 5
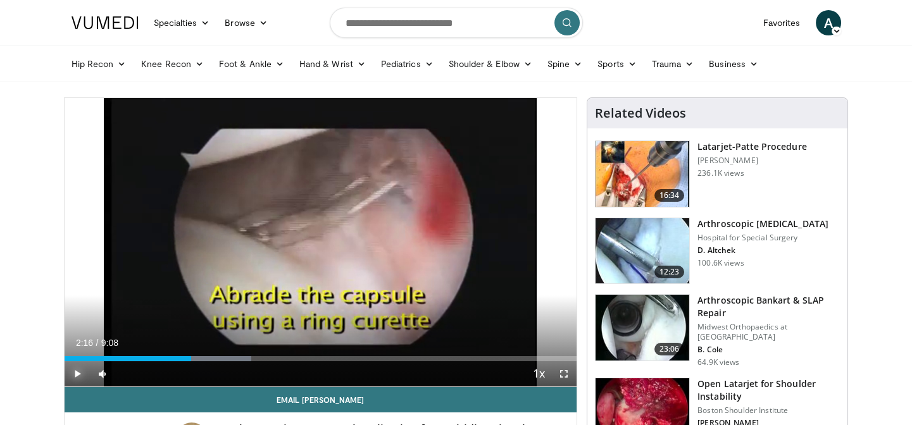
click at [70, 371] on span "Video Player" at bounding box center [77, 373] width 25 height 25
click at [78, 370] on span "Video Player" at bounding box center [77, 373] width 25 height 25
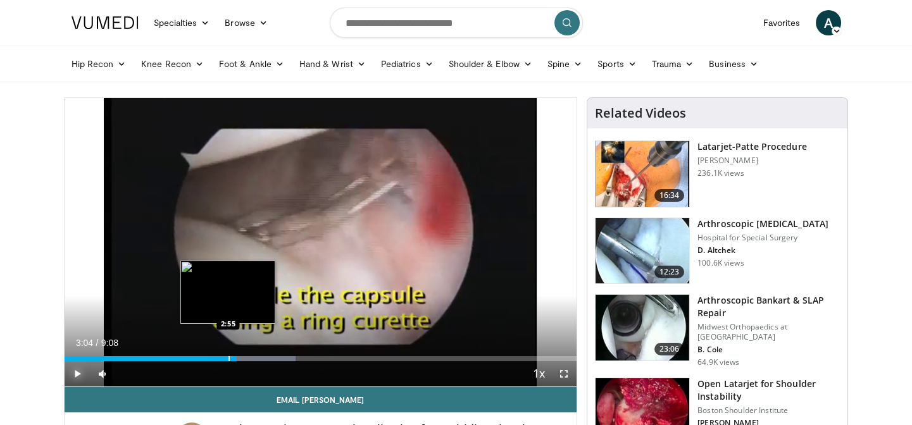
click at [228, 360] on div "Progress Bar" at bounding box center [228, 358] width 1 height 5
click at [223, 357] on div "Progress Bar" at bounding box center [223, 358] width 1 height 5
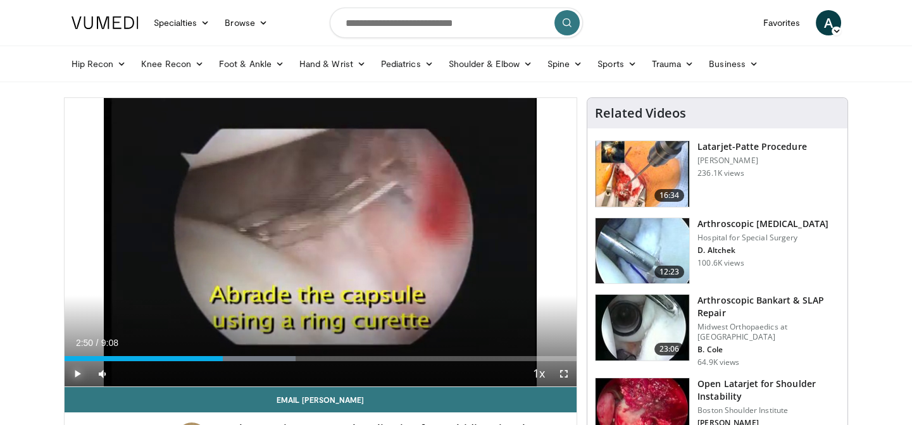
click at [77, 372] on span "Video Player" at bounding box center [77, 373] width 25 height 25
drag, startPoint x: 213, startPoint y: 357, endPoint x: 185, endPoint y: 367, distance: 29.6
click at [0, 0] on div "Progress Bar" at bounding box center [0, 0] width 0 height 0
click at [74, 368] on span "Video Player" at bounding box center [77, 373] width 25 height 25
click at [73, 369] on span "Video Player" at bounding box center [77, 373] width 25 height 25
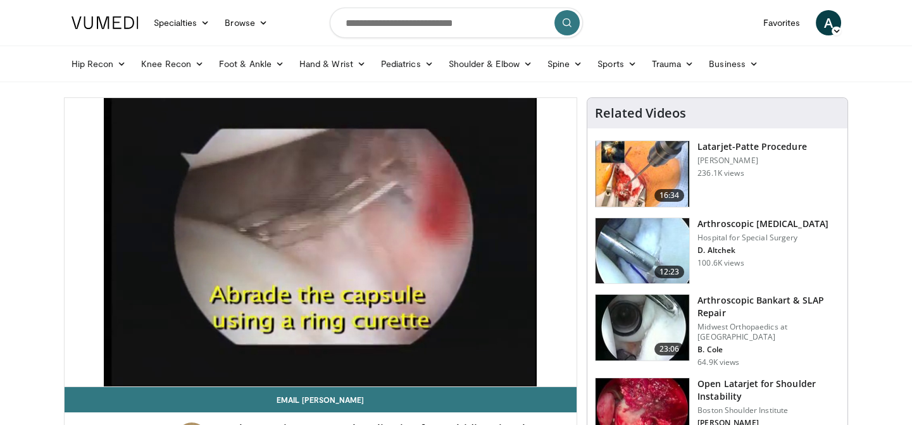
click at [73, 369] on video-js "**********" at bounding box center [321, 242] width 512 height 289
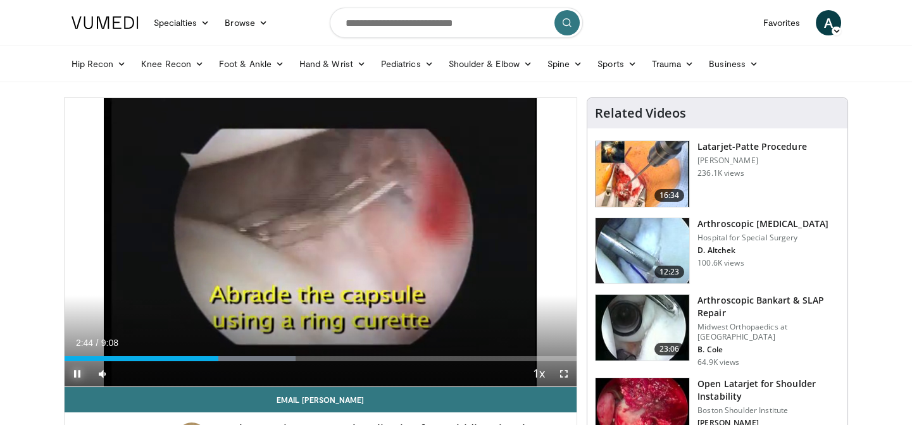
click at [67, 372] on span "Video Player" at bounding box center [77, 373] width 25 height 25
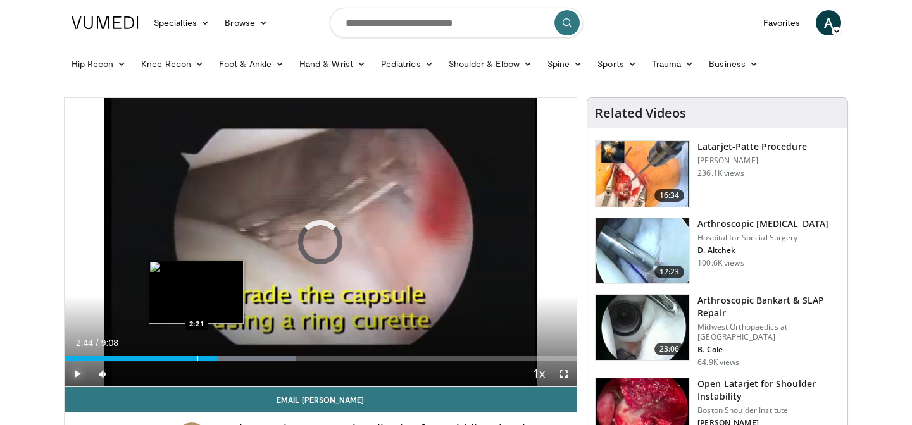
click at [197, 357] on div "Progress Bar" at bounding box center [197, 358] width 1 height 5
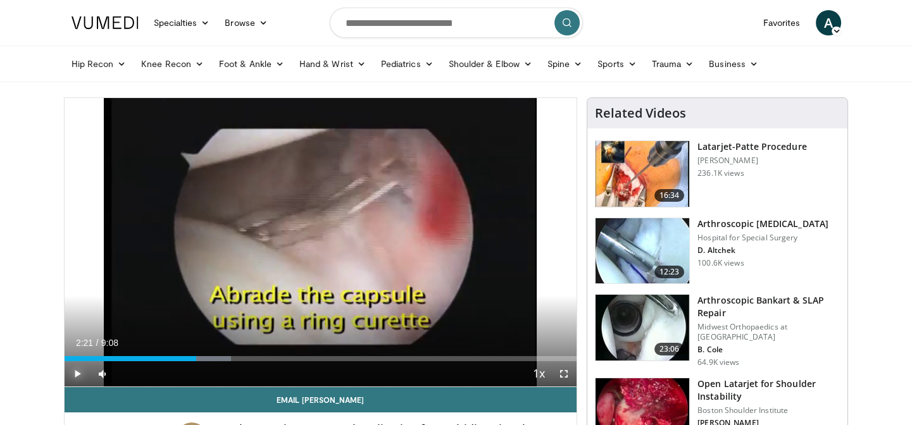
click at [80, 370] on span "Video Player" at bounding box center [77, 373] width 25 height 25
click at [75, 371] on span "Video Player" at bounding box center [77, 373] width 25 height 25
click at [75, 373] on span "Video Player" at bounding box center [77, 373] width 25 height 25
click at [78, 371] on span "Video Player" at bounding box center [77, 373] width 25 height 25
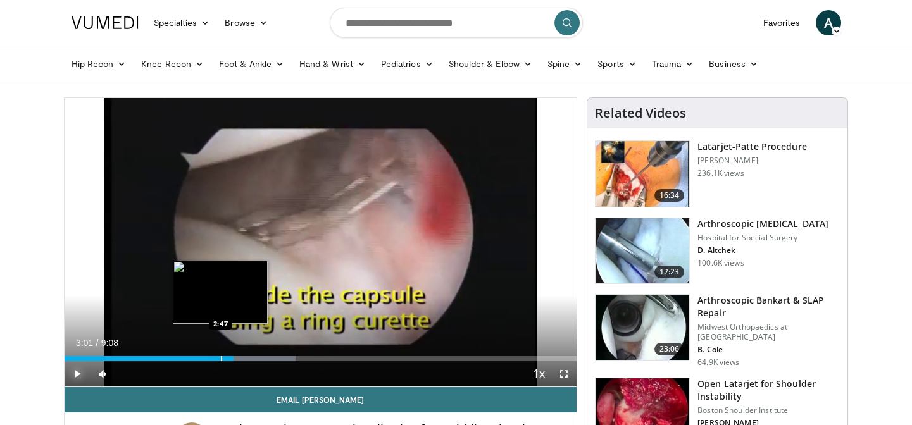
click at [221, 357] on div "Progress Bar" at bounding box center [221, 358] width 1 height 5
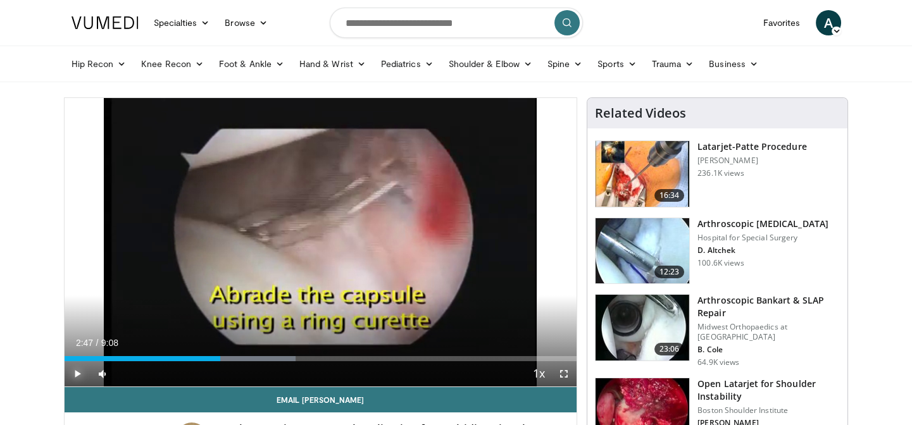
click at [77, 373] on span "Video Player" at bounding box center [77, 373] width 25 height 25
drag, startPoint x: 216, startPoint y: 357, endPoint x: 176, endPoint y: 375, distance: 42.8
click at [215, 359] on div "Loaded : 47.00% 2:42 2:42" at bounding box center [321, 358] width 512 height 5
drag, startPoint x: 190, startPoint y: 357, endPoint x: 137, endPoint y: 368, distance: 54.2
click at [190, 357] on div "Loaded : 47.00% 2:15 2:15" at bounding box center [321, 358] width 512 height 5
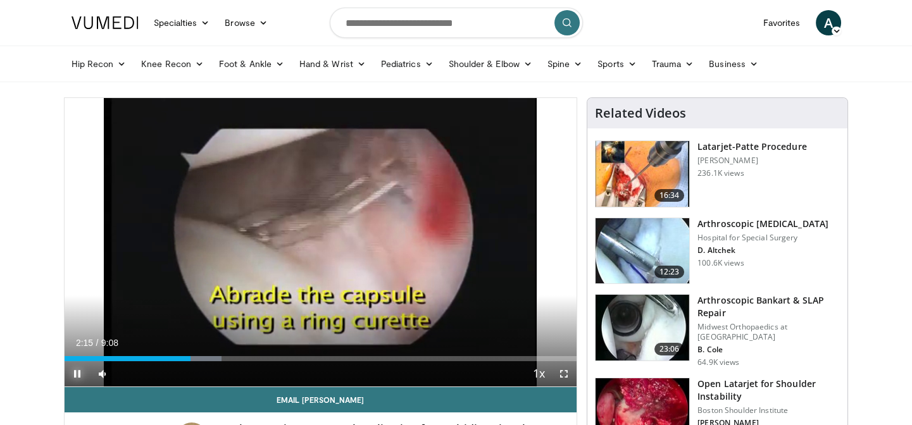
click at [77, 375] on span "Video Player" at bounding box center [77, 373] width 25 height 25
click at [75, 371] on span "Video Player" at bounding box center [77, 373] width 25 height 25
click at [78, 371] on span "Video Player" at bounding box center [77, 373] width 25 height 25
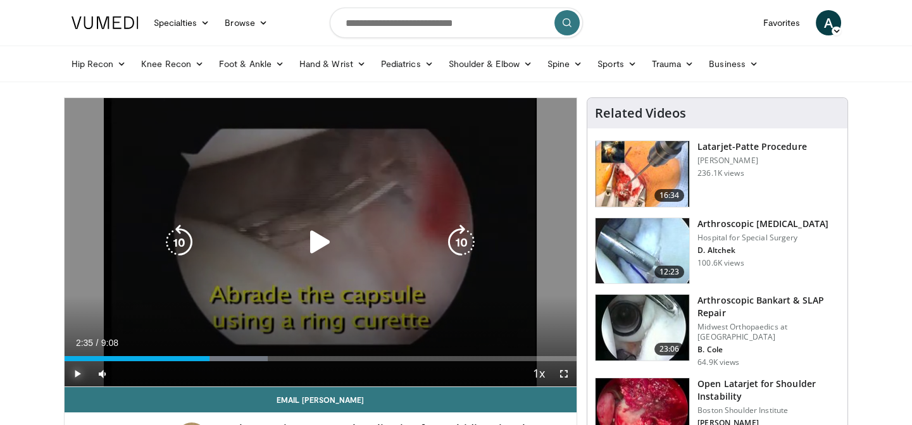
click at [77, 373] on span "Video Player" at bounding box center [77, 373] width 25 height 25
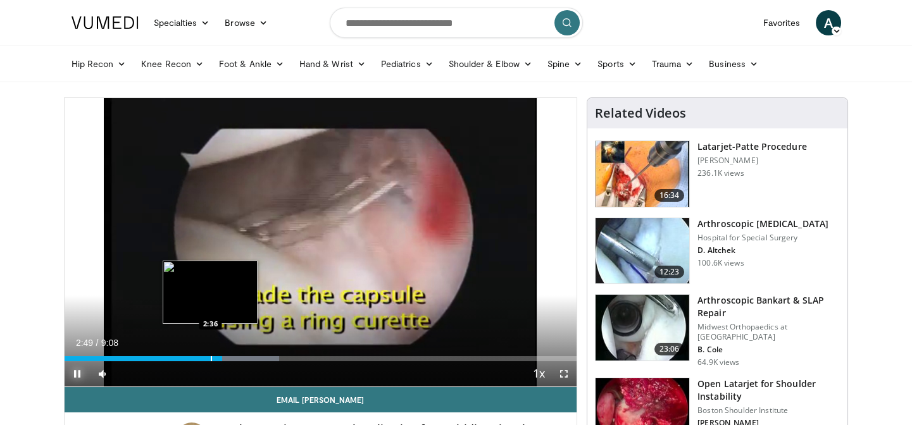
click at [211, 361] on div "Progress Bar" at bounding box center [211, 358] width 1 height 5
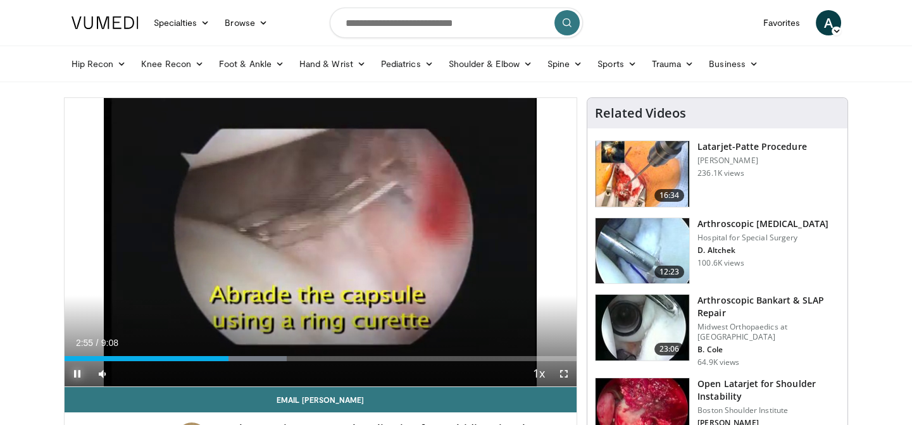
click at [79, 367] on span "Video Player" at bounding box center [77, 373] width 25 height 25
click at [73, 372] on span "Video Player" at bounding box center [77, 373] width 25 height 25
click at [82, 374] on span "Video Player" at bounding box center [77, 373] width 25 height 25
click at [77, 372] on span "Video Player" at bounding box center [77, 373] width 25 height 25
click at [76, 373] on span "Video Player" at bounding box center [77, 373] width 25 height 25
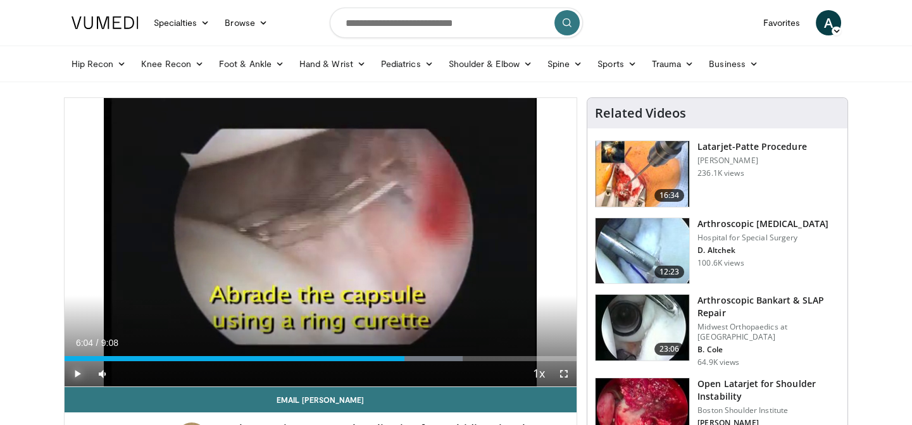
click at [76, 373] on span "Video Player" at bounding box center [77, 373] width 25 height 25
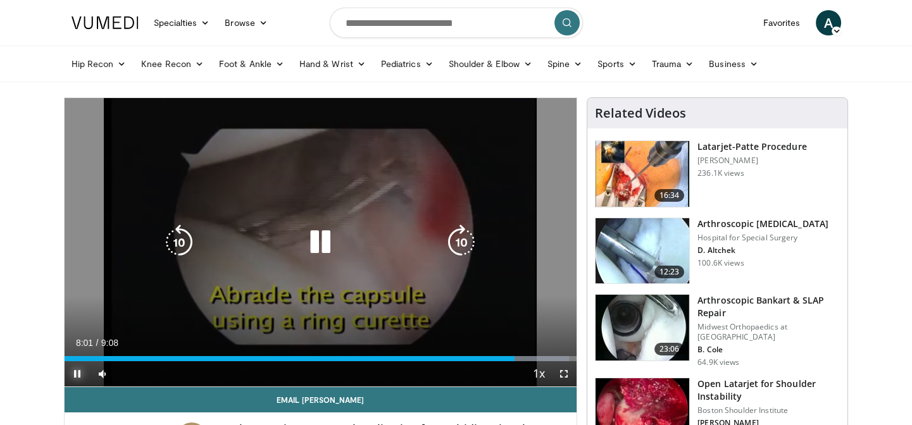
click at [75, 374] on span "Video Player" at bounding box center [77, 373] width 25 height 25
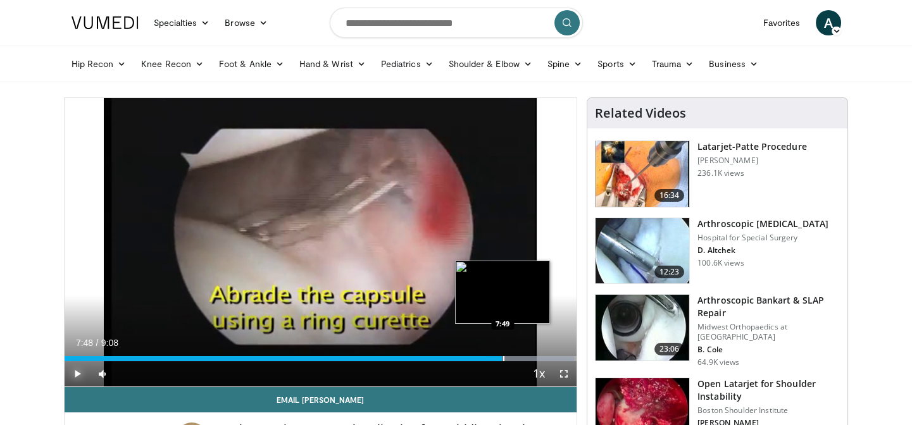
click at [503, 359] on div "Progress Bar" at bounding box center [503, 358] width 1 height 5
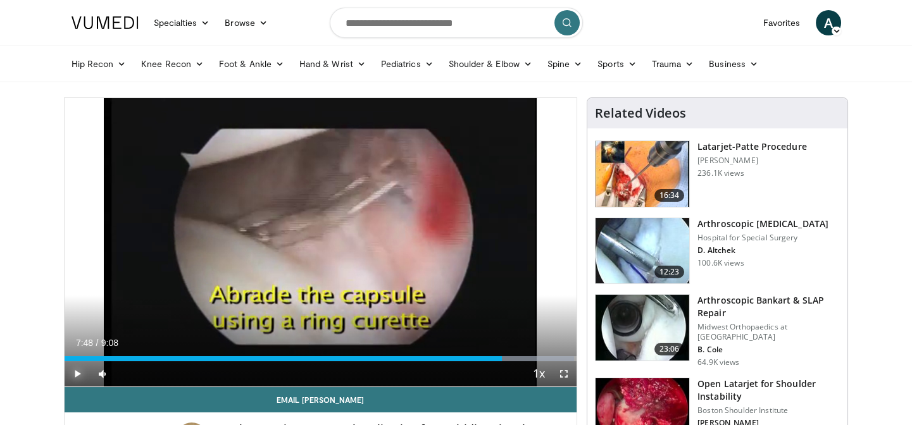
click at [73, 373] on span "Video Player" at bounding box center [77, 373] width 25 height 25
click at [80, 374] on span "Video Player" at bounding box center [77, 373] width 25 height 25
click at [71, 375] on span "Video Player" at bounding box center [77, 373] width 25 height 25
click at [73, 372] on span "Video Player" at bounding box center [77, 373] width 25 height 25
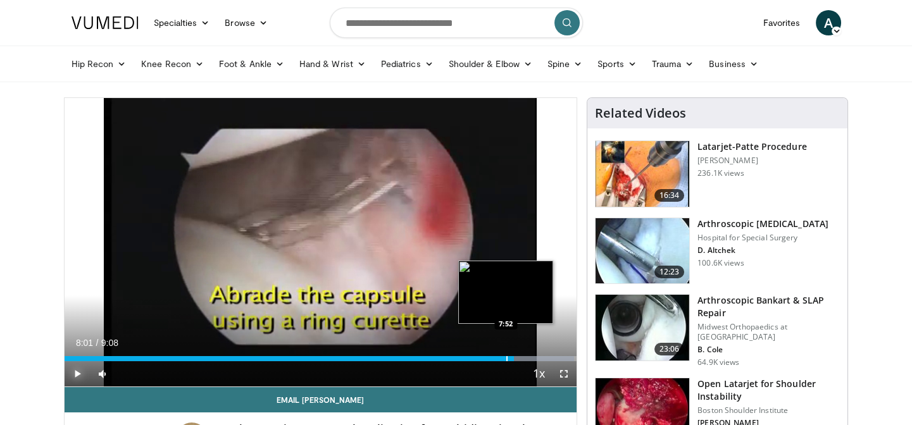
click at [506, 356] on div "Progress Bar" at bounding box center [506, 358] width 1 height 5
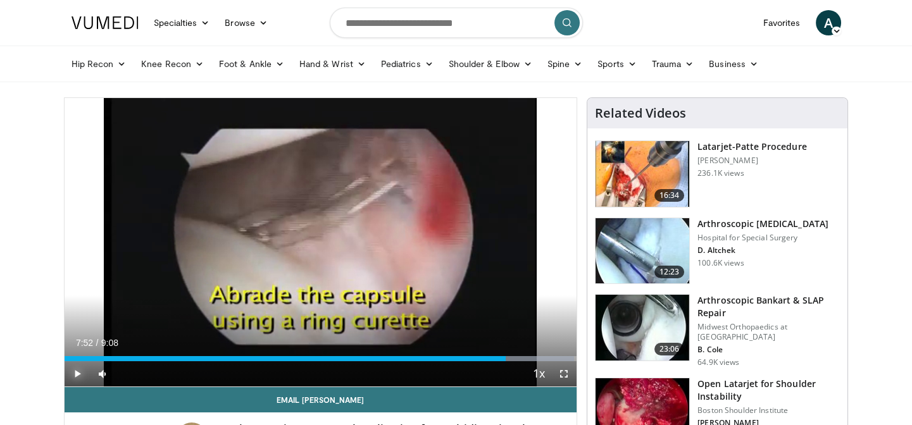
click at [75, 373] on span "Video Player" at bounding box center [77, 373] width 25 height 25
click at [77, 369] on span "Video Player" at bounding box center [77, 373] width 25 height 25
click at [78, 376] on span "Video Player" at bounding box center [77, 373] width 25 height 25
click at [524, 358] on div "8:18" at bounding box center [297, 358] width 465 height 5
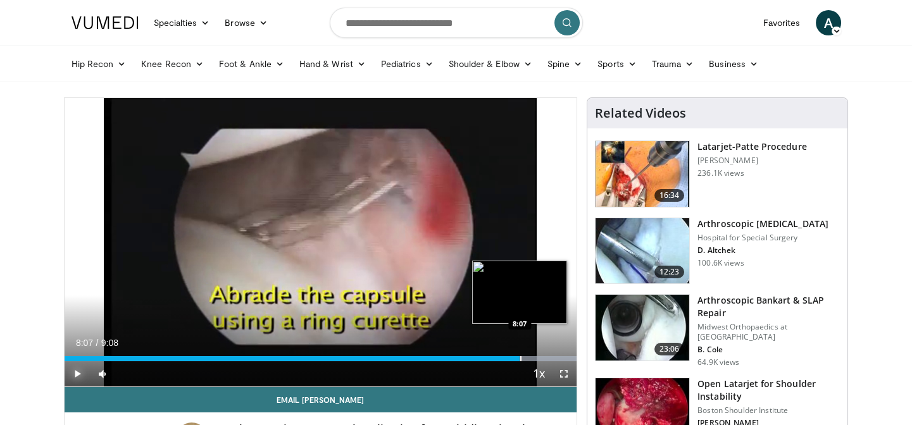
click at [520, 359] on div "Progress Bar" at bounding box center [520, 358] width 1 height 5
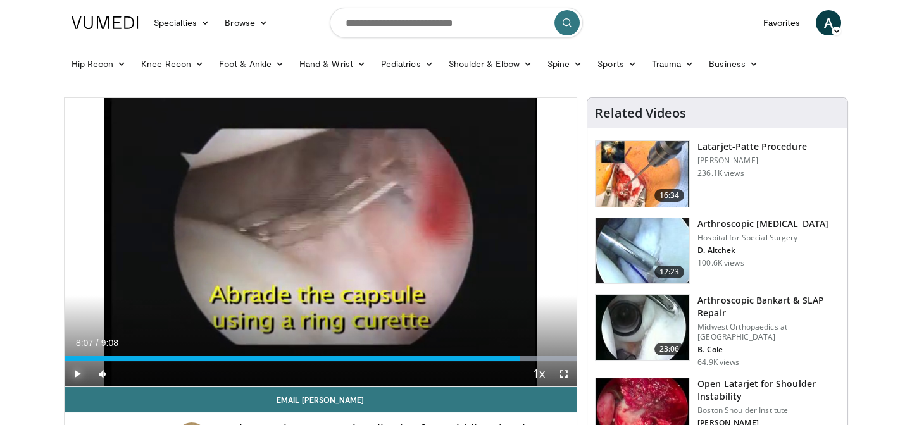
click at [77, 375] on span "Video Player" at bounding box center [77, 373] width 25 height 25
click at [77, 373] on span "Video Player" at bounding box center [77, 373] width 25 height 25
click at [77, 370] on span "Video Player" at bounding box center [77, 373] width 25 height 25
click at [77, 377] on span "Video Player" at bounding box center [77, 373] width 25 height 25
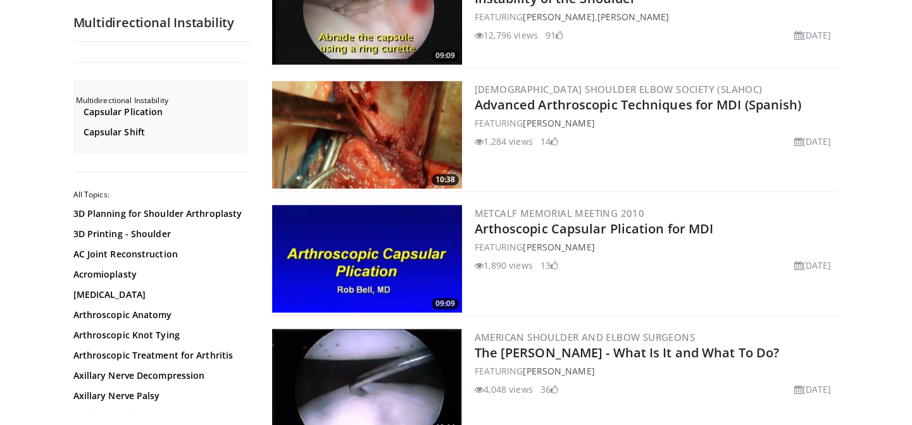
scroll to position [2818, 0]
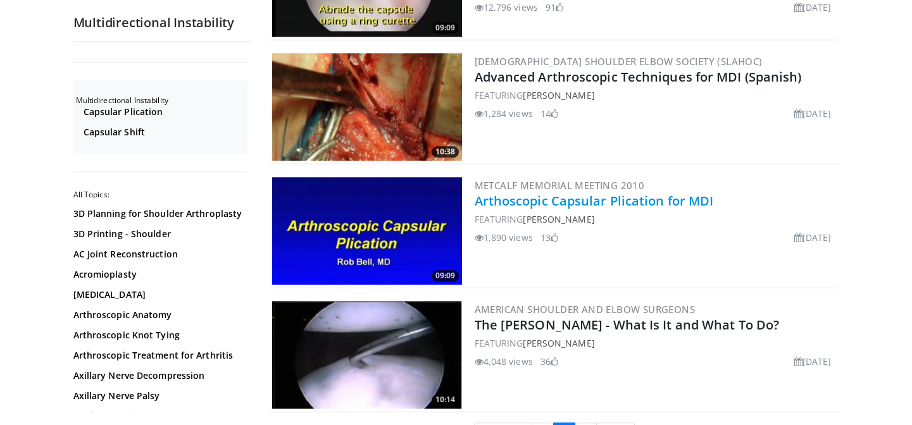
click at [598, 195] on link "Arthoscopic Capsular Plication for MDI" at bounding box center [593, 200] width 239 height 17
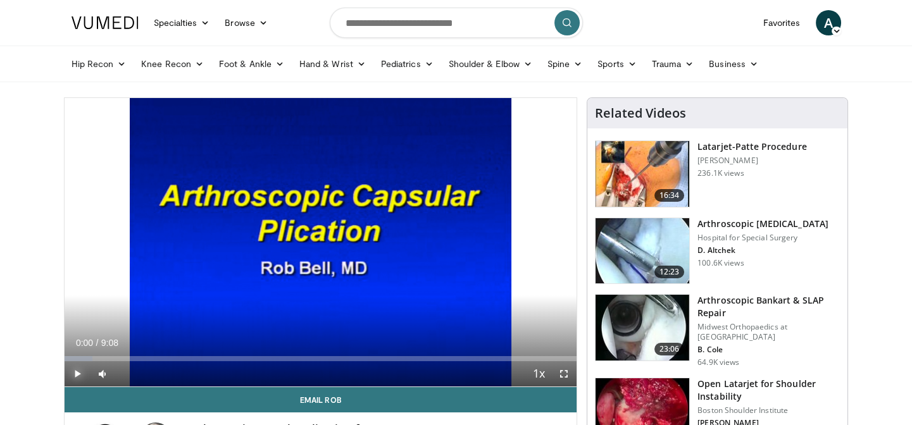
click at [71, 374] on span "Video Player" at bounding box center [77, 373] width 25 height 25
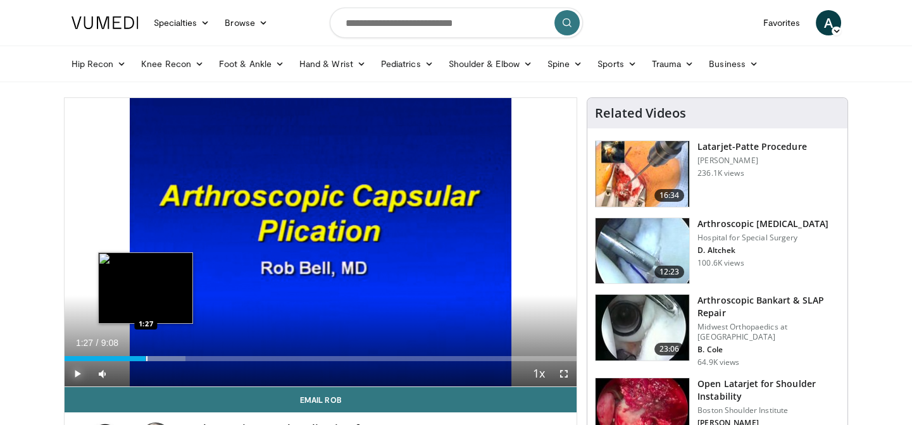
click at [146, 356] on div "Progress Bar" at bounding box center [146, 358] width 1 height 5
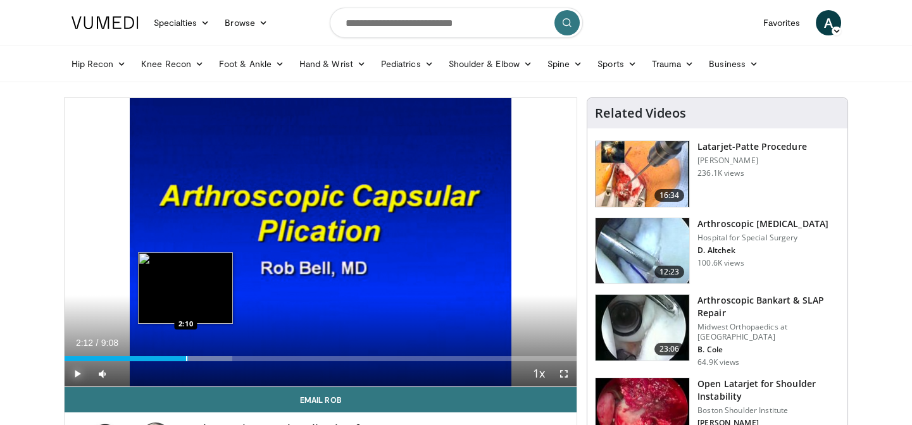
click at [188, 357] on div "Loaded : 32.74% 2:12 2:10" at bounding box center [321, 358] width 512 height 5
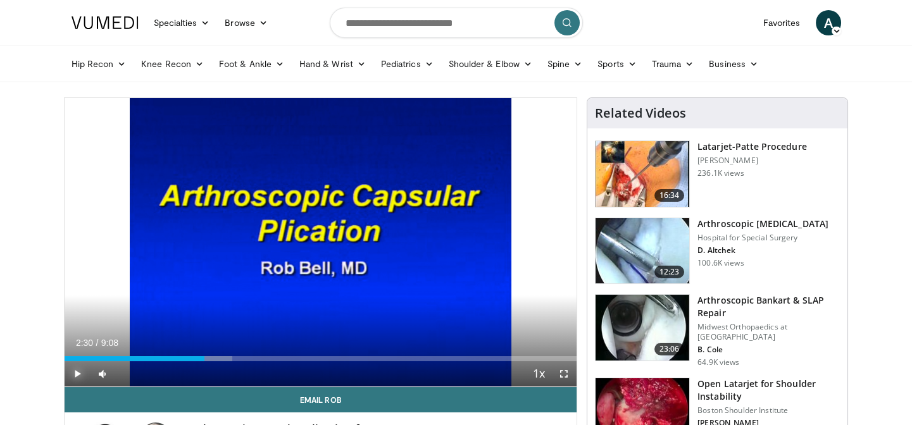
click at [204, 358] on div "Progress Bar" at bounding box center [204, 358] width 1 height 5
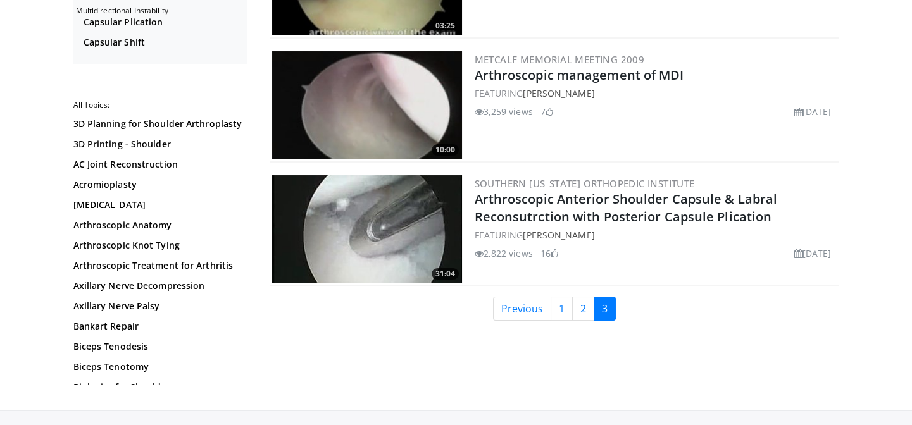
scroll to position [230, 0]
